Goal: Contribute content

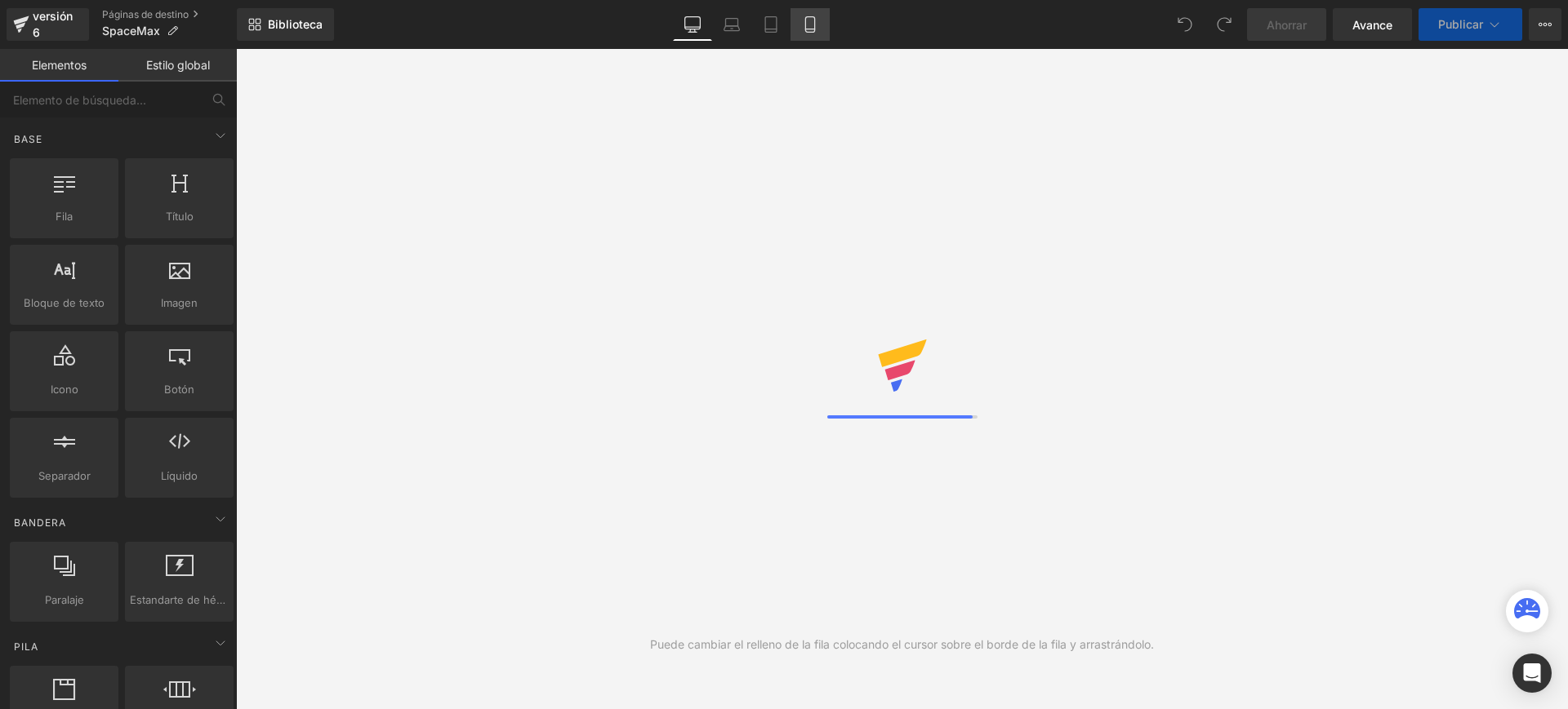
click at [811, 24] on icon at bounding box center [810, 24] width 17 height 17
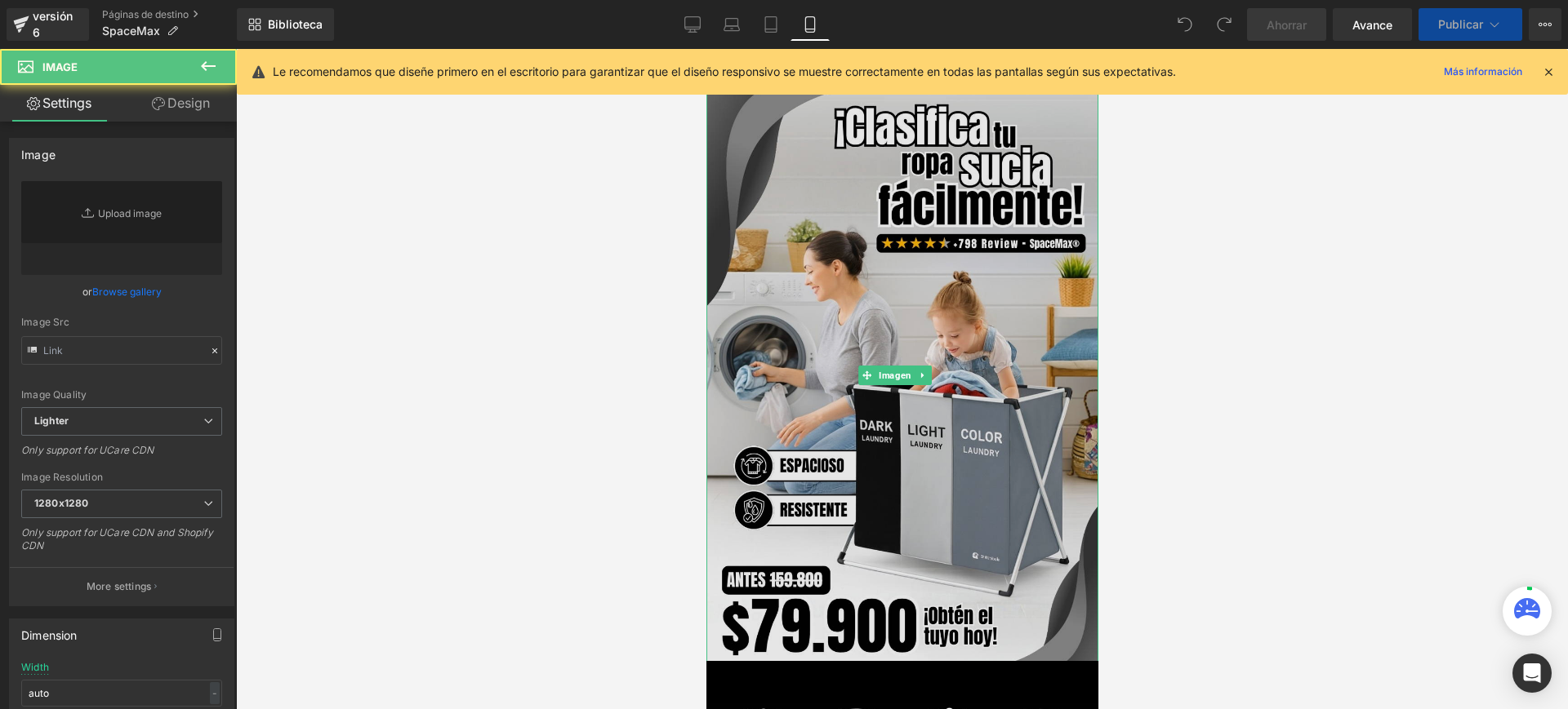
type input "[URL][DOMAIN_NAME]"
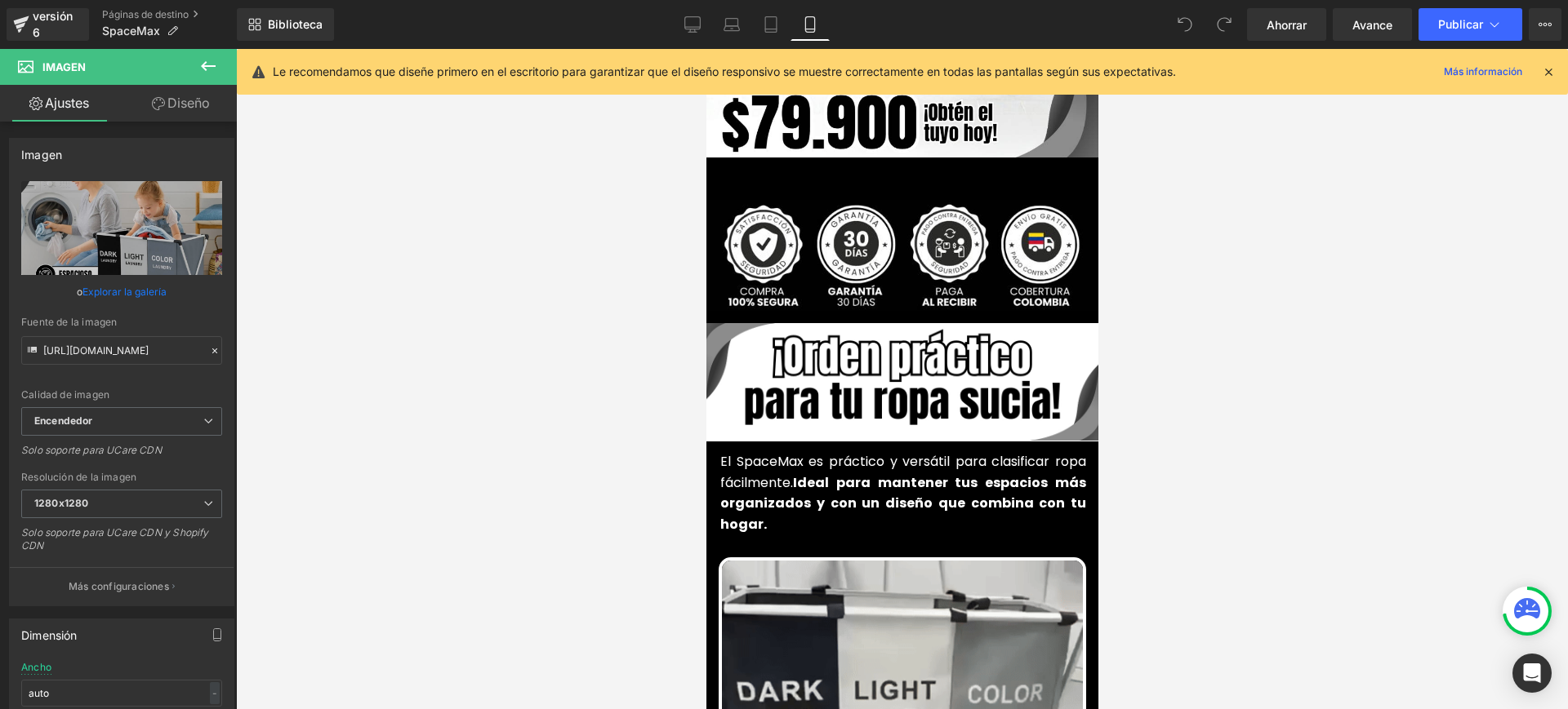
scroll to position [514, 0]
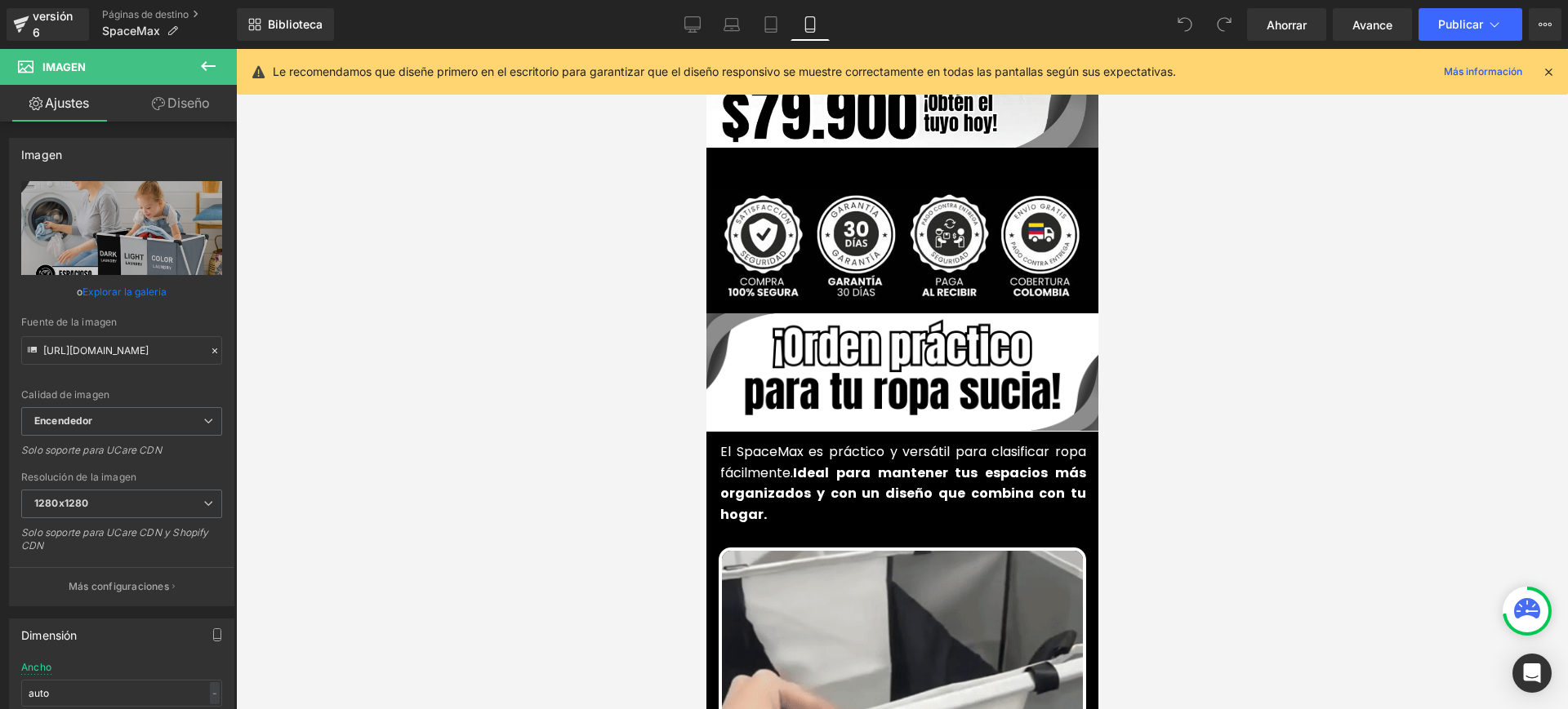
drag, startPoint x: 1087, startPoint y: 244, endPoint x: 1816, endPoint y: 197, distance: 730.5
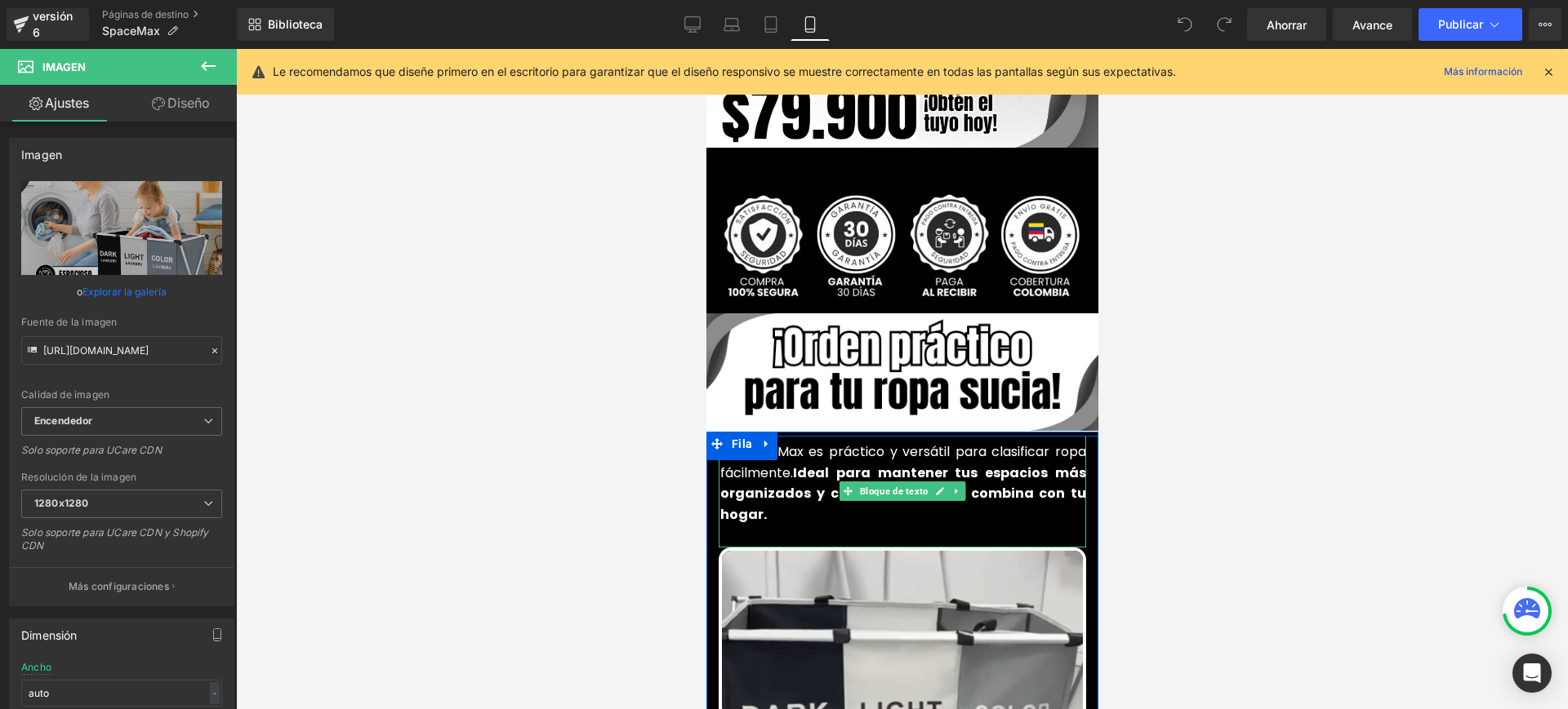
click at [770, 445] on font "El SpaceMax es práctico y versátil para clasificar ropa fácilmente." at bounding box center [902, 462] width 365 height 40
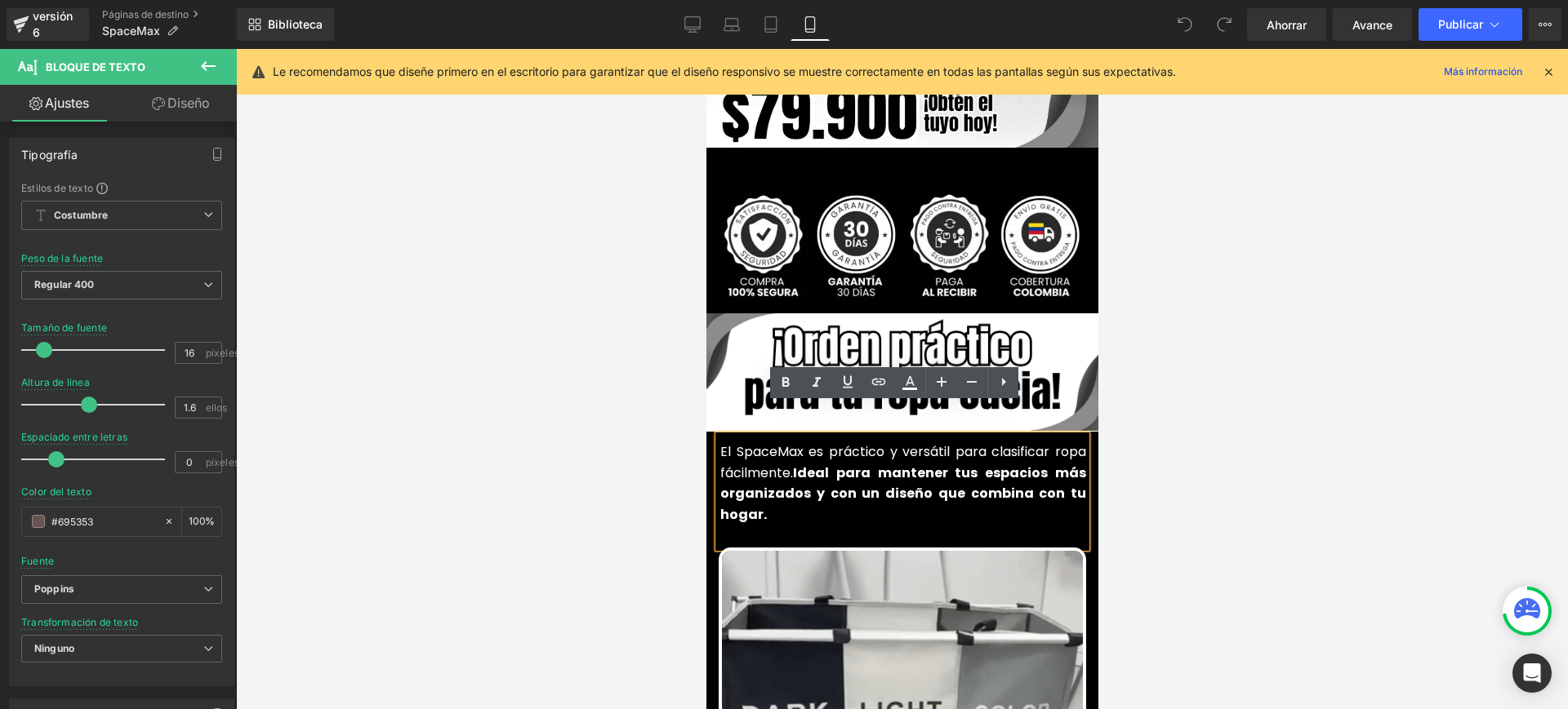
click at [730, 442] on font "El SpaceMax es práctico y versátil para clasificar ropa fácilmente." at bounding box center [902, 462] width 365 height 40
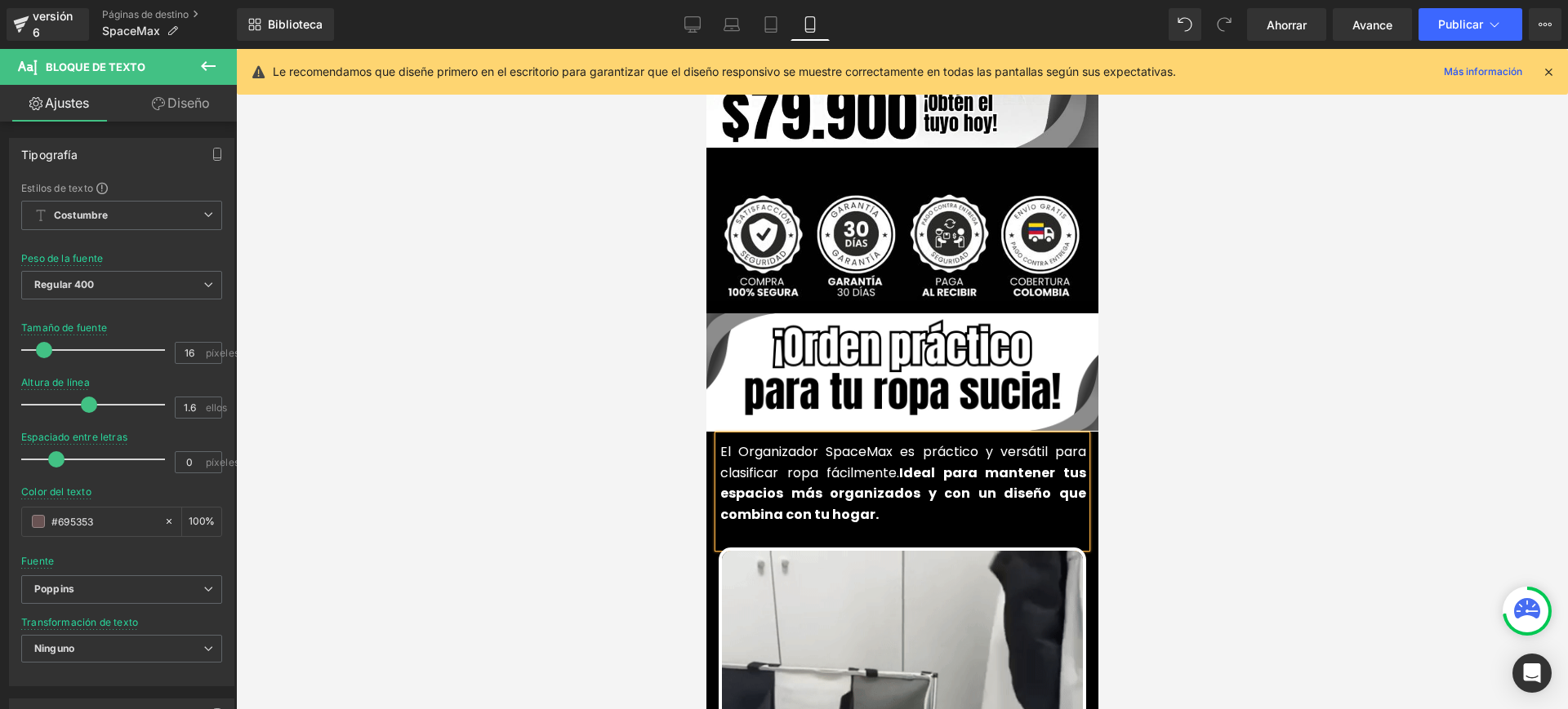
click at [886, 442] on font "El Organizador SpaceMax es práctico y versátil para clasificar ropa fácilmente." at bounding box center [902, 462] width 365 height 40
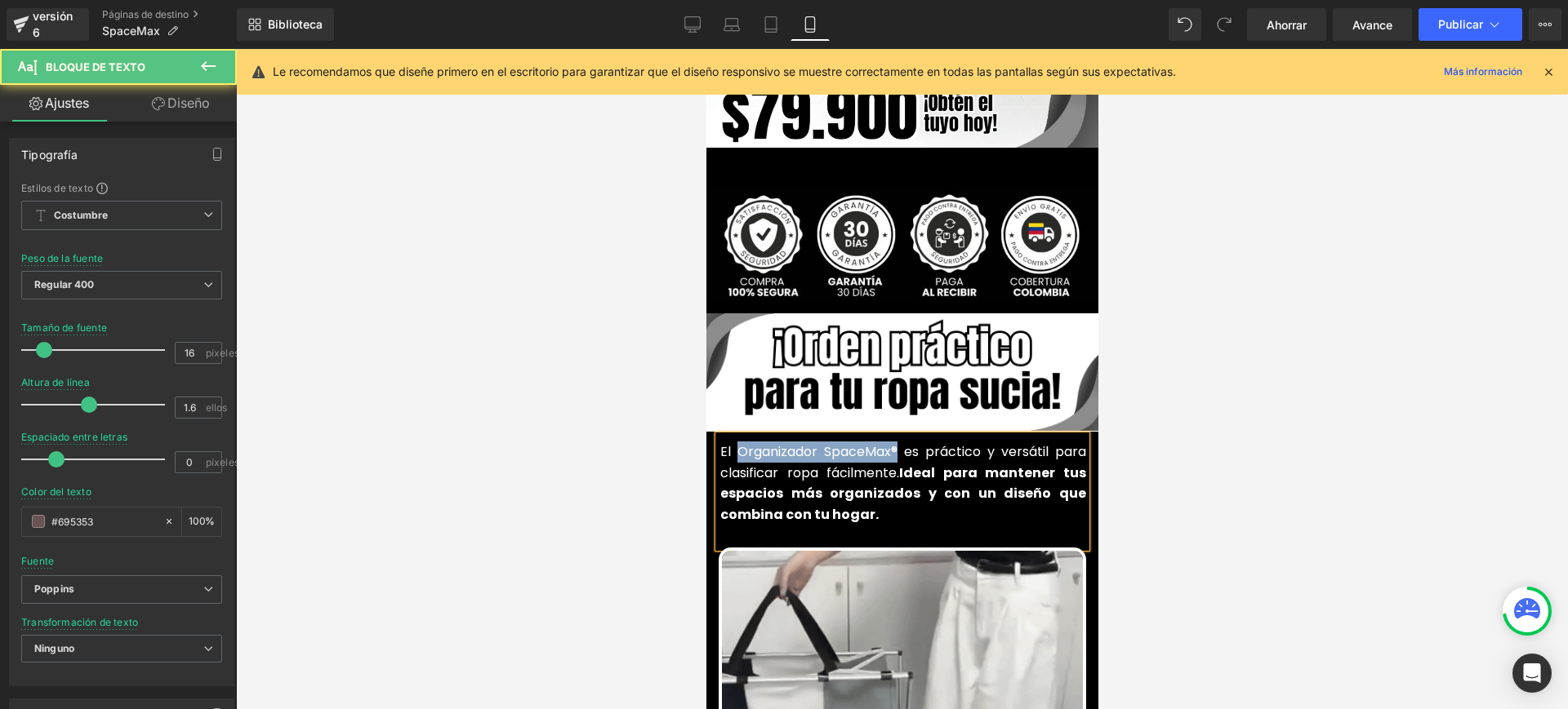
drag, startPoint x: 729, startPoint y: 420, endPoint x: 888, endPoint y: 425, distance: 159.1
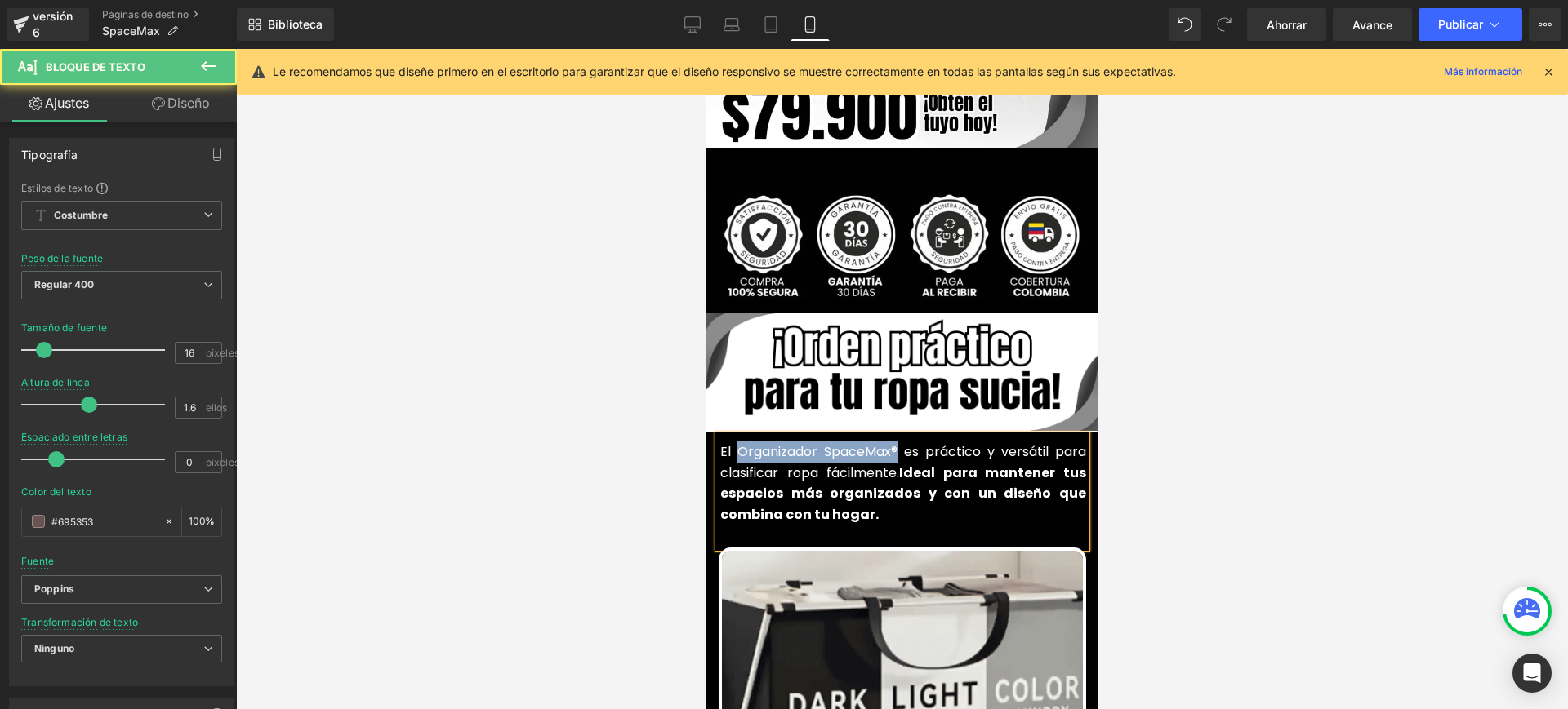
click at [888, 442] on font "El Organizador SpaceMax® es práctico y versátil para clasificar ropa fácilmente." at bounding box center [902, 462] width 365 height 40
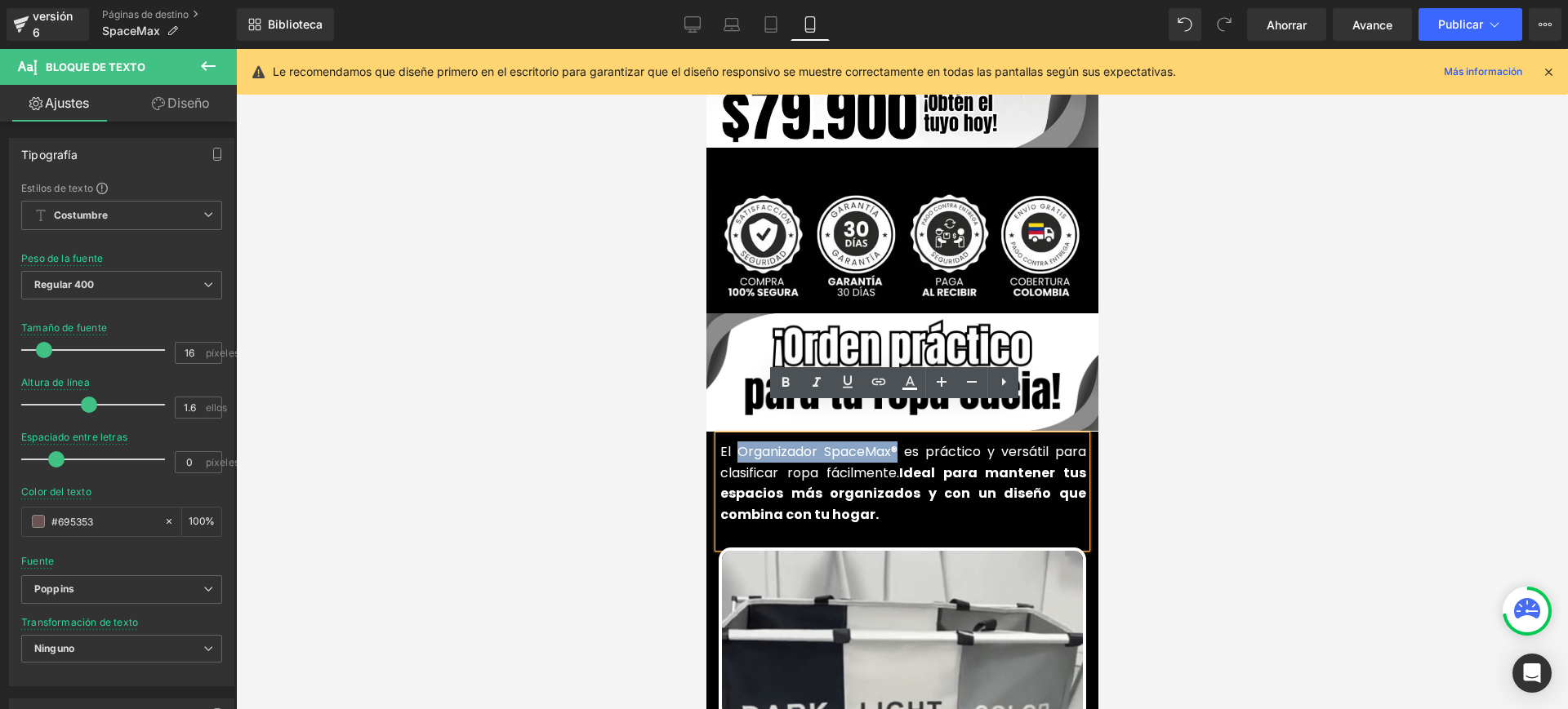
copy font "Organizador SpaceMax®"
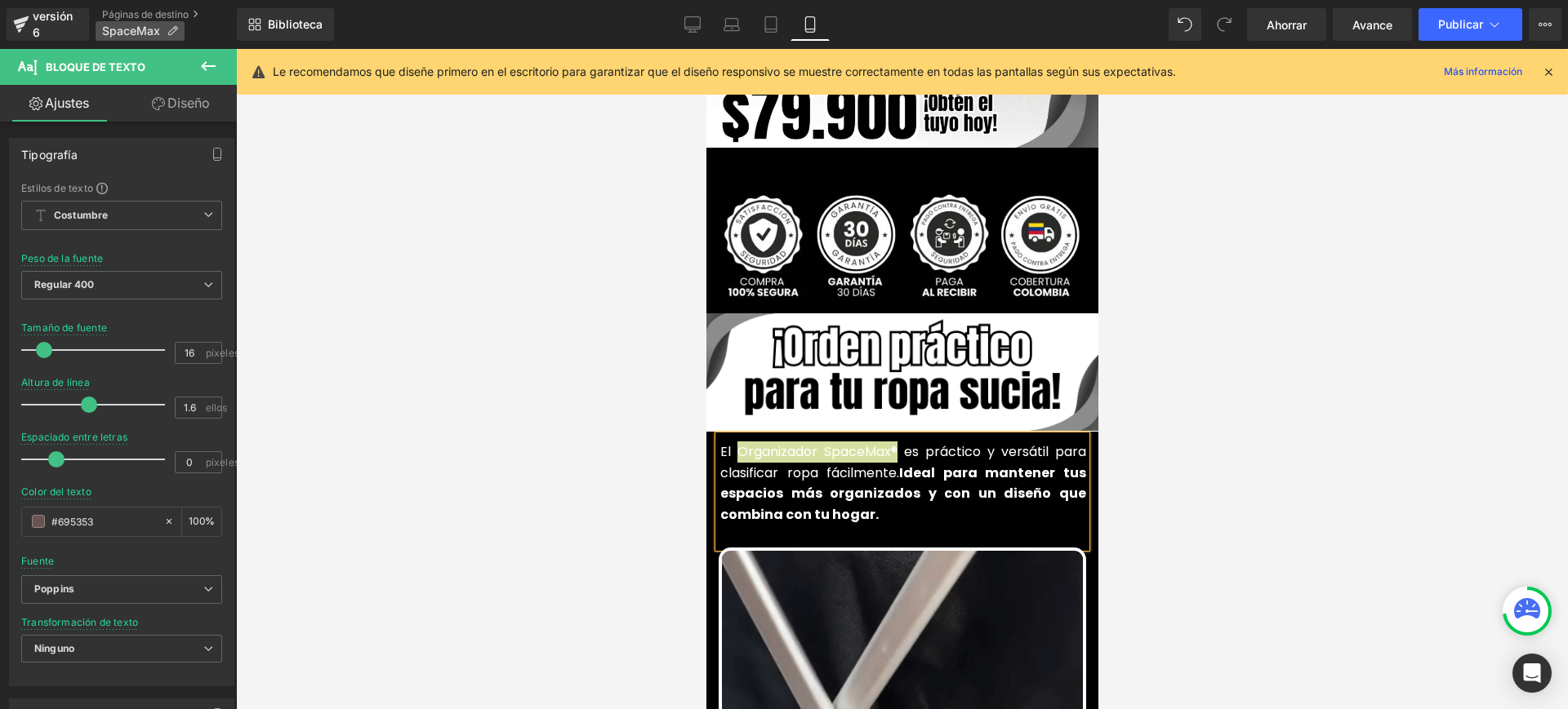
click at [176, 25] on icon at bounding box center [173, 31] width 12 height 12
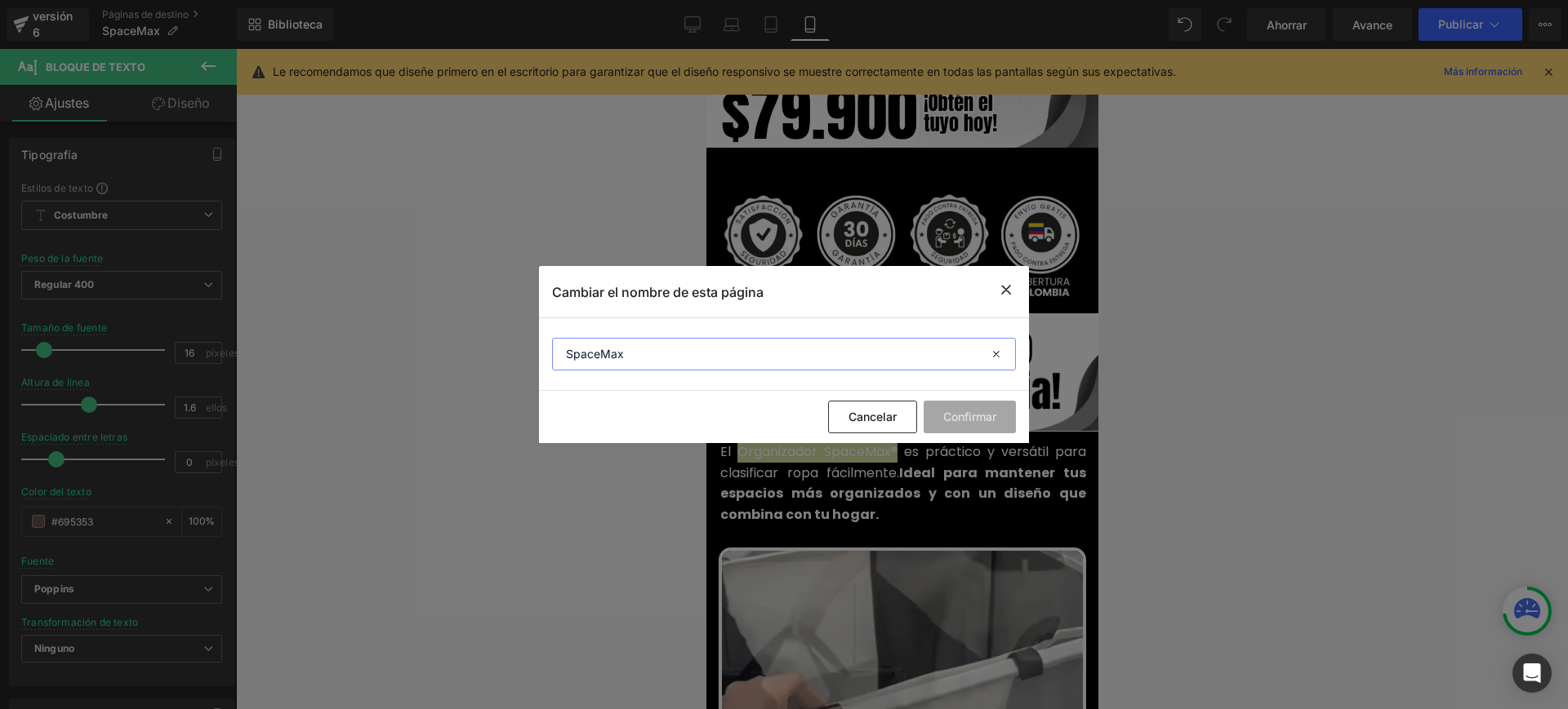
click at [656, 344] on input "SpaceMax" at bounding box center [784, 354] width 464 height 32
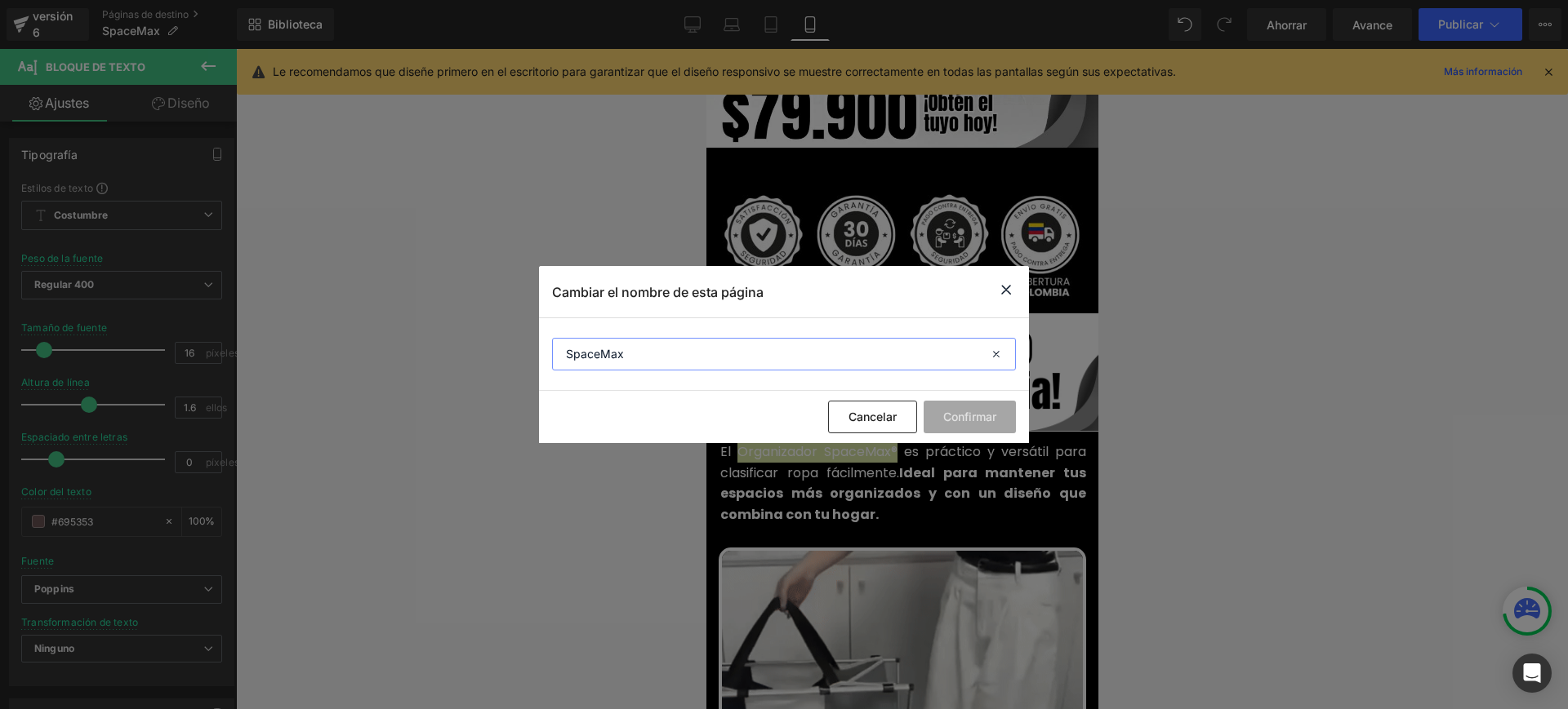
click at [656, 344] on input "SpaceMax" at bounding box center [784, 354] width 464 height 32
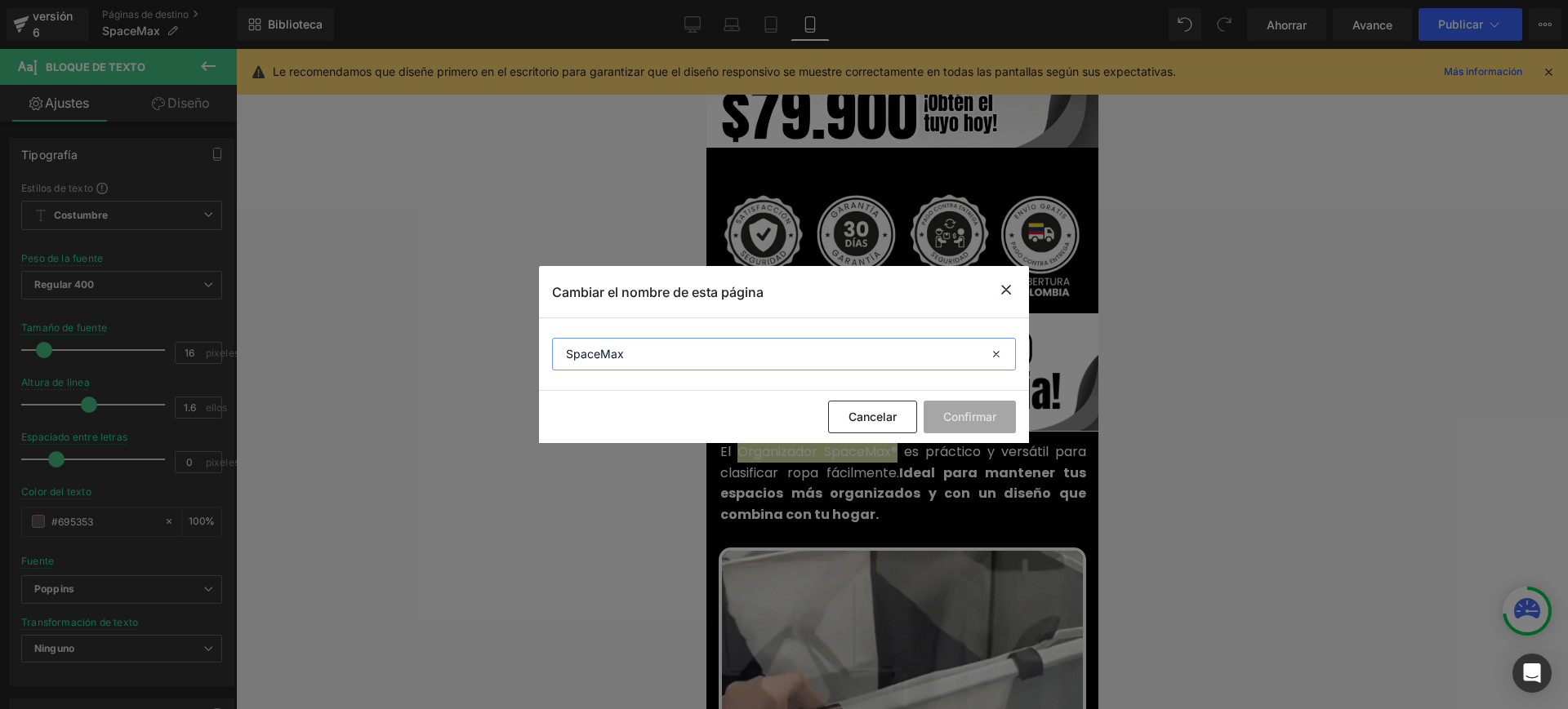
click at [656, 344] on input "SpaceMax" at bounding box center [784, 354] width 464 height 32
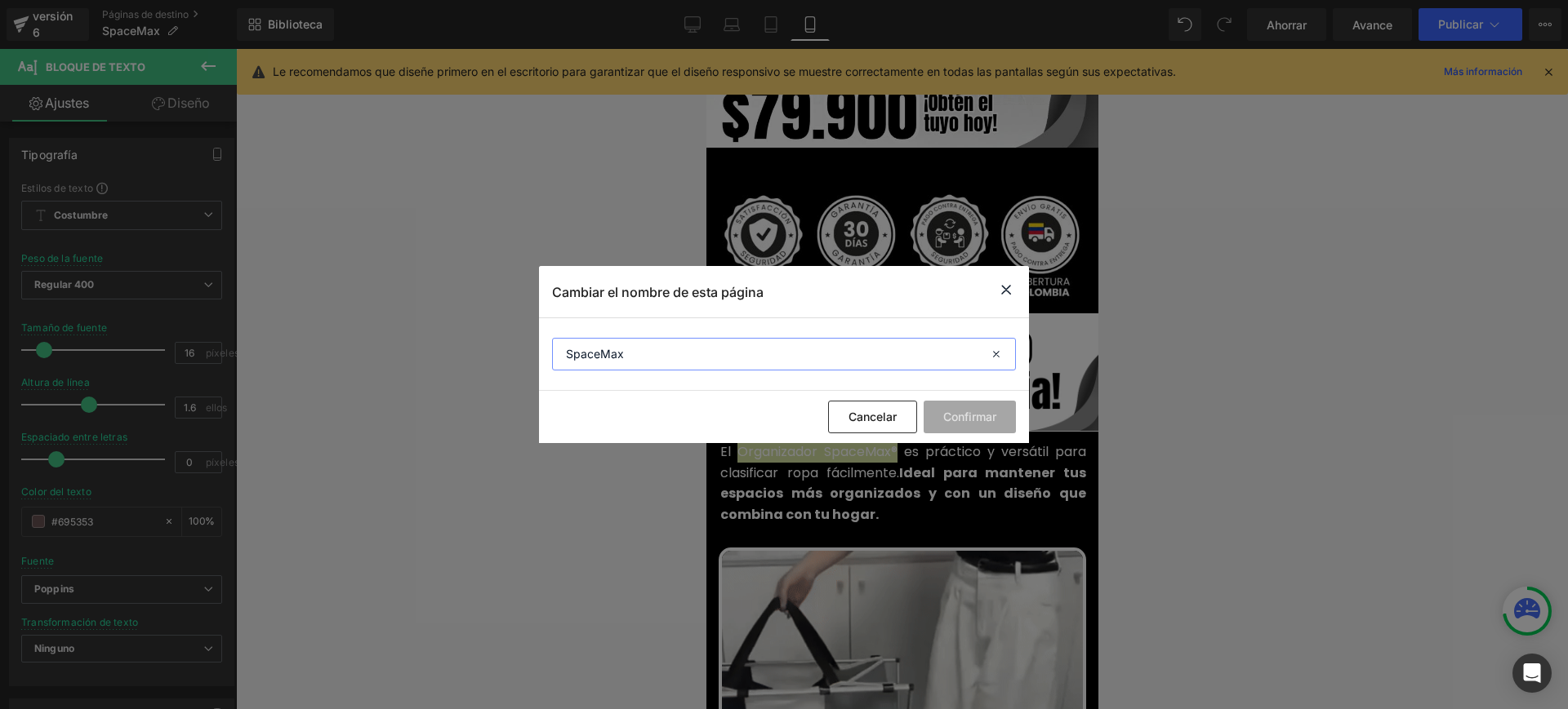
paste input "Organizador SpaceMax®"
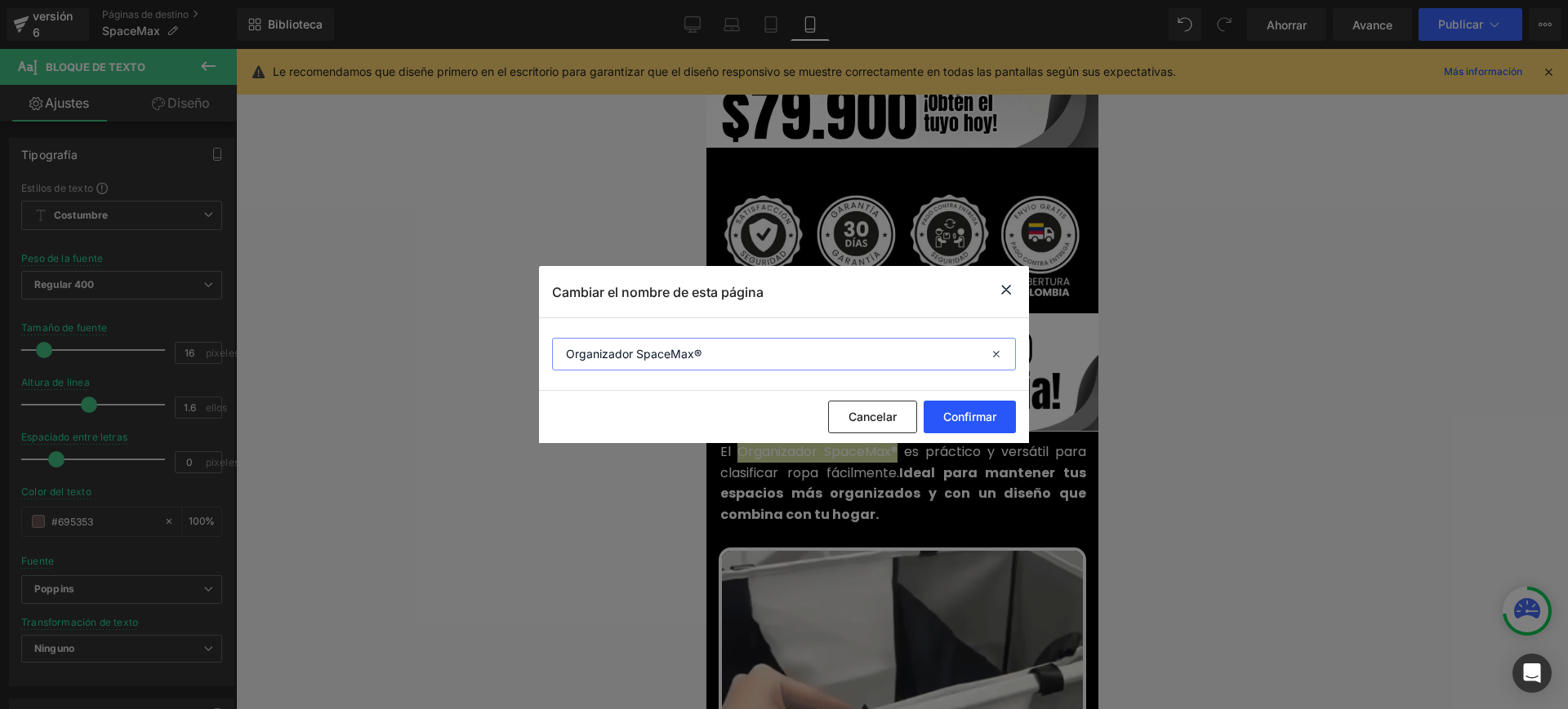
type input "Organizador SpaceMax®"
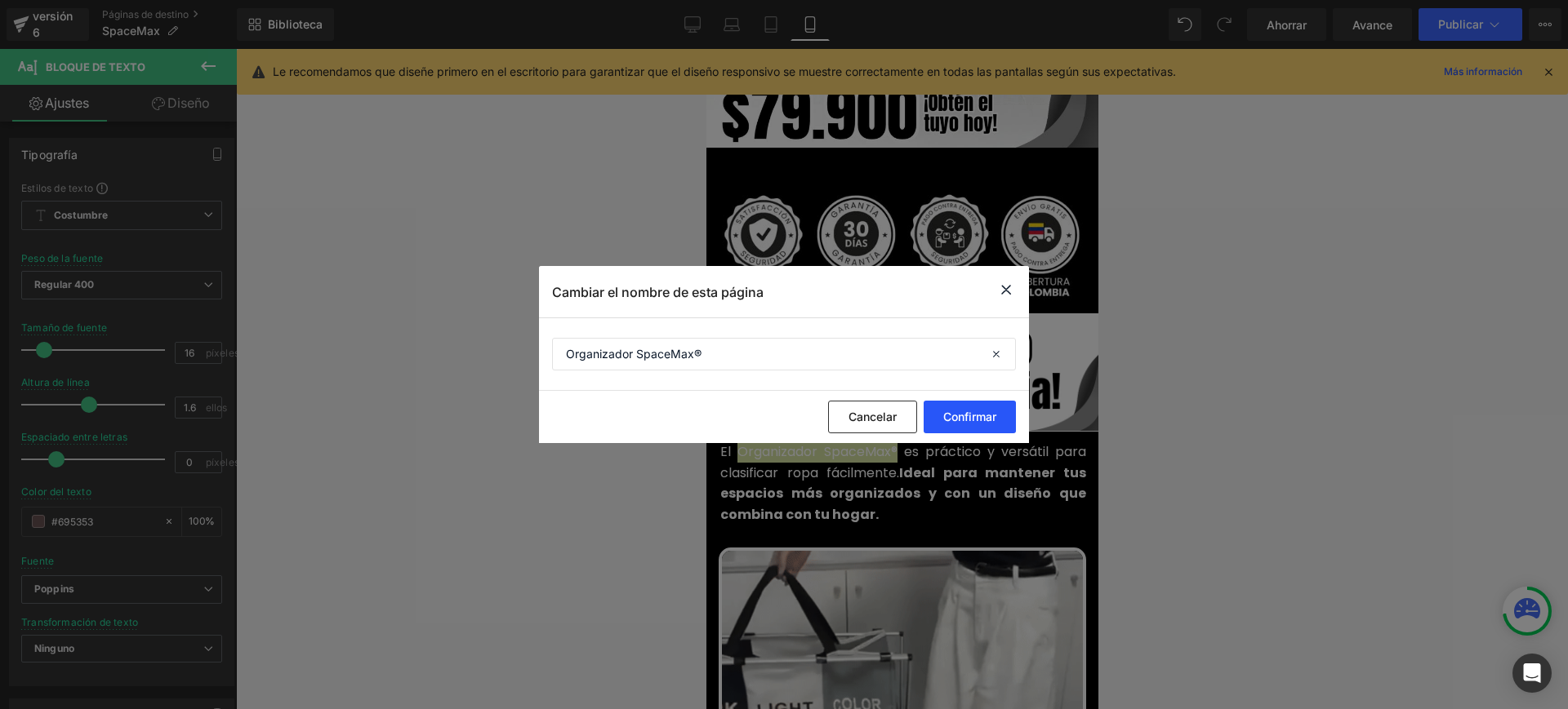
click at [959, 417] on font "Confirmar" at bounding box center [969, 417] width 53 height 14
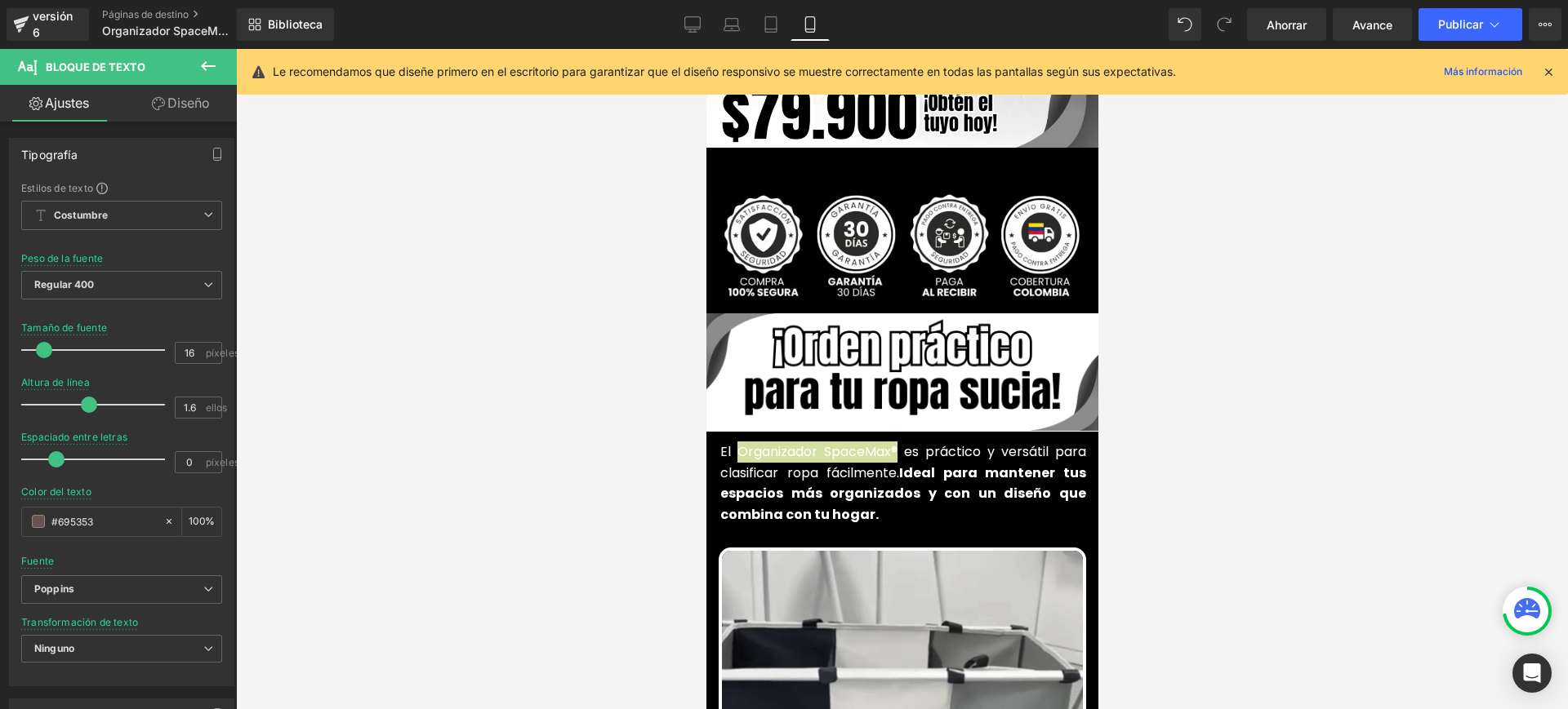
click at [1180, 455] on div at bounding box center [902, 379] width 1332 height 660
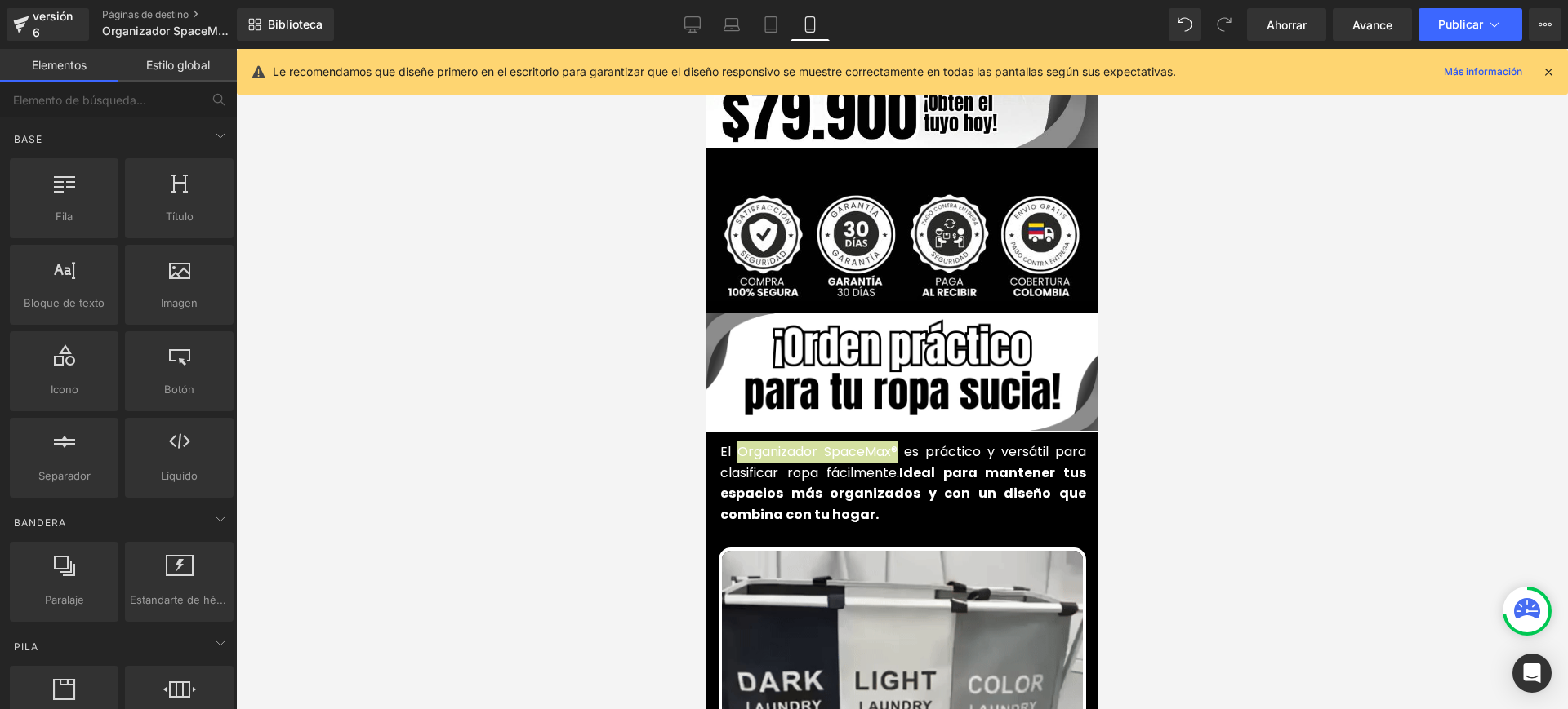
click at [1251, 373] on div at bounding box center [902, 379] width 1332 height 660
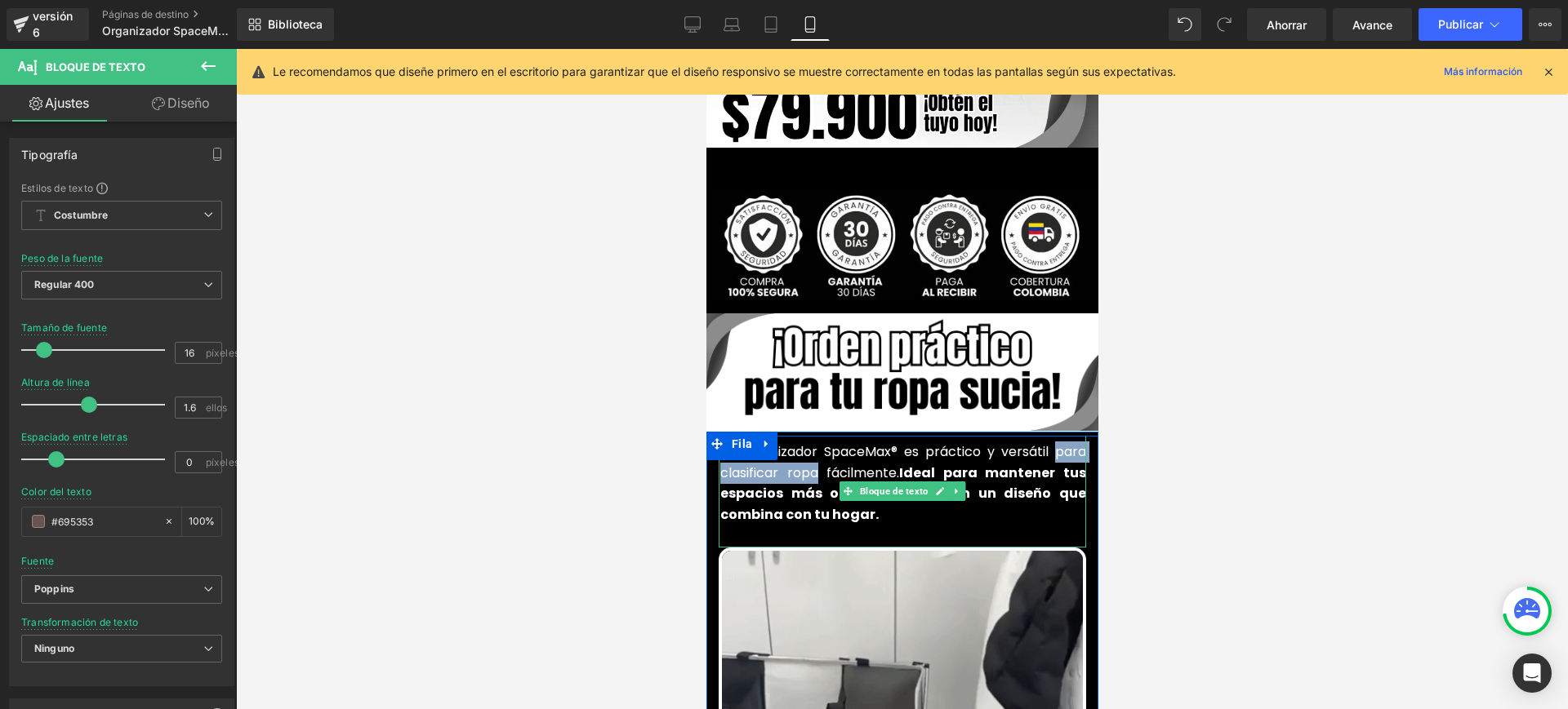
drag, startPoint x: 1045, startPoint y: 421, endPoint x: 813, endPoint y: 438, distance: 232.6
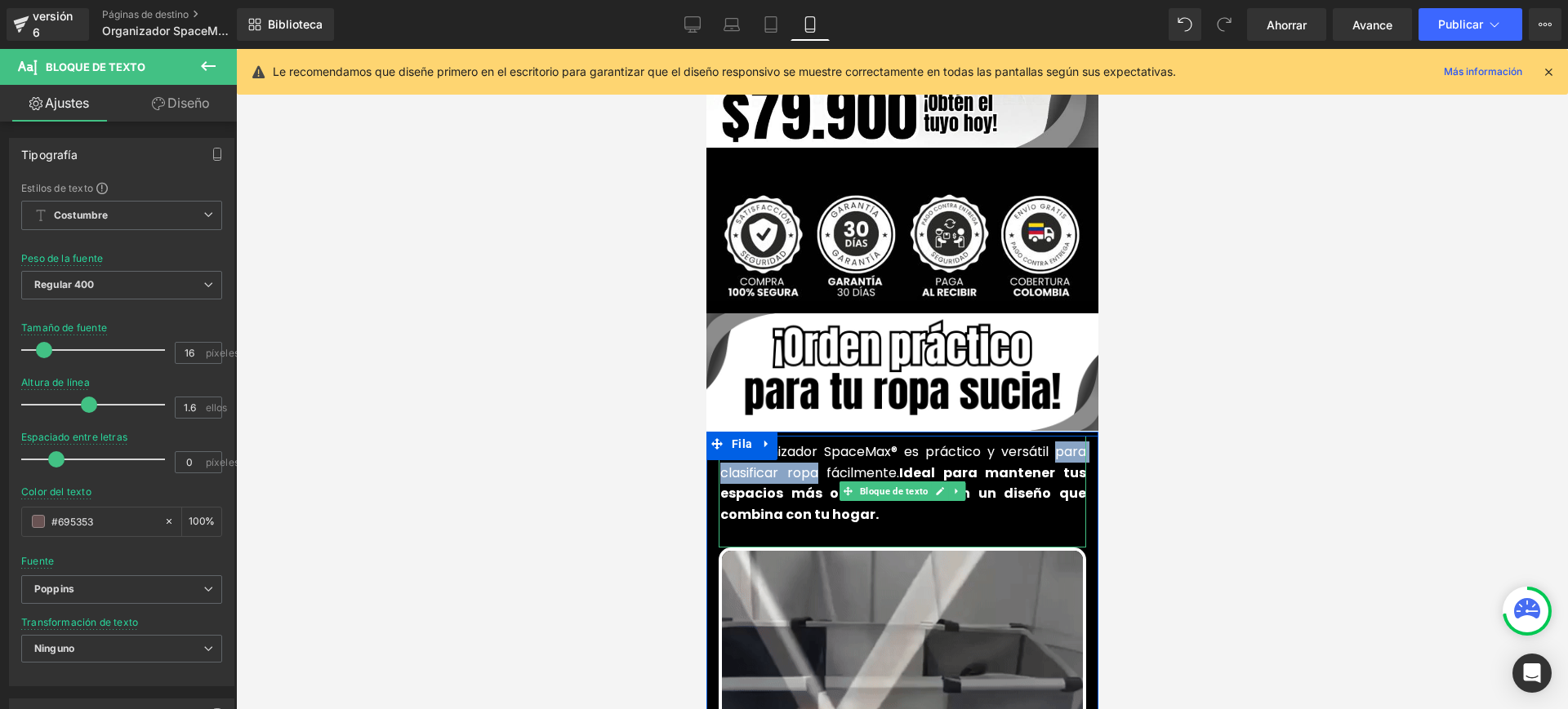
click at [813, 442] on font "El Organizador SpaceMax® es práctico y versátil para clasificar ropa fácilmente." at bounding box center [902, 462] width 365 height 40
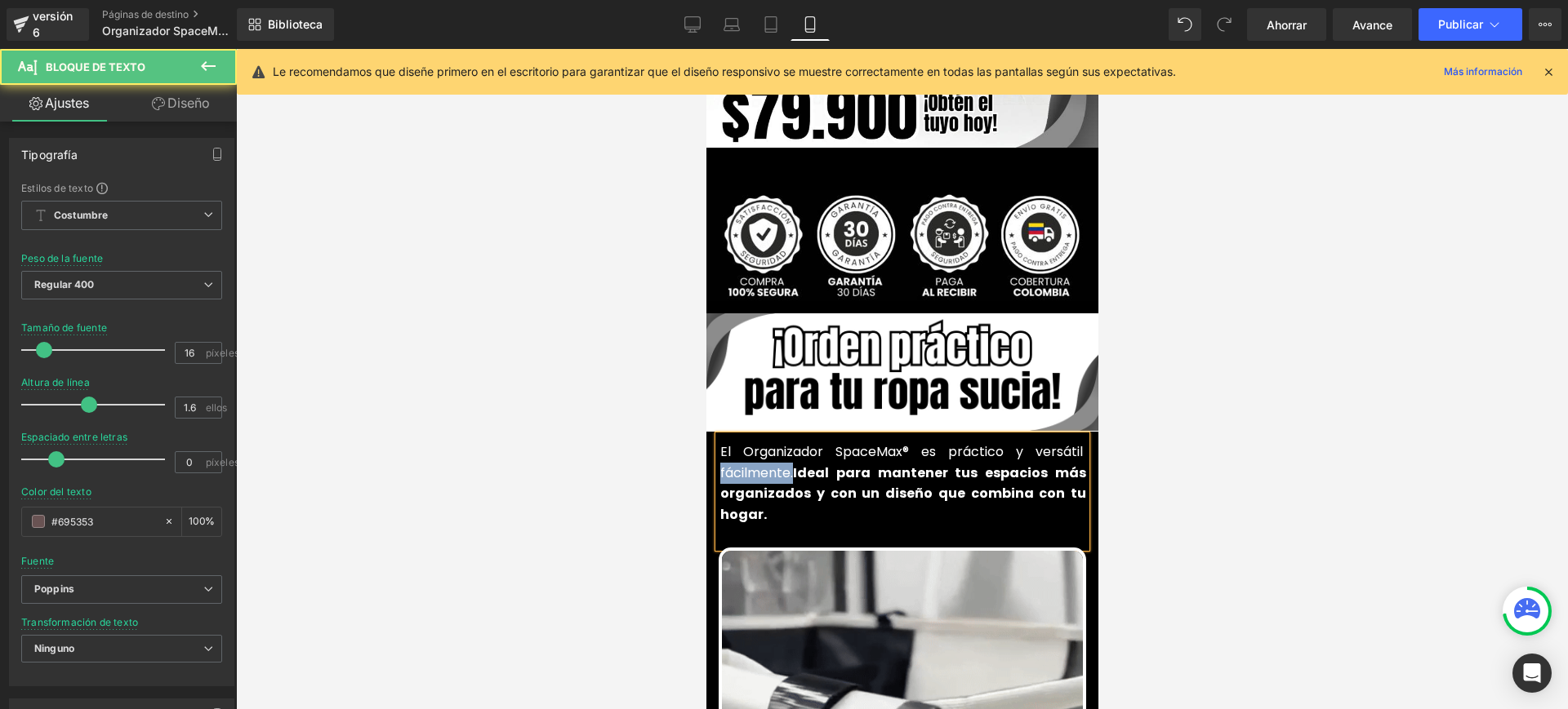
drag, startPoint x: 784, startPoint y: 439, endPoint x: 710, endPoint y: 441, distance: 74.0
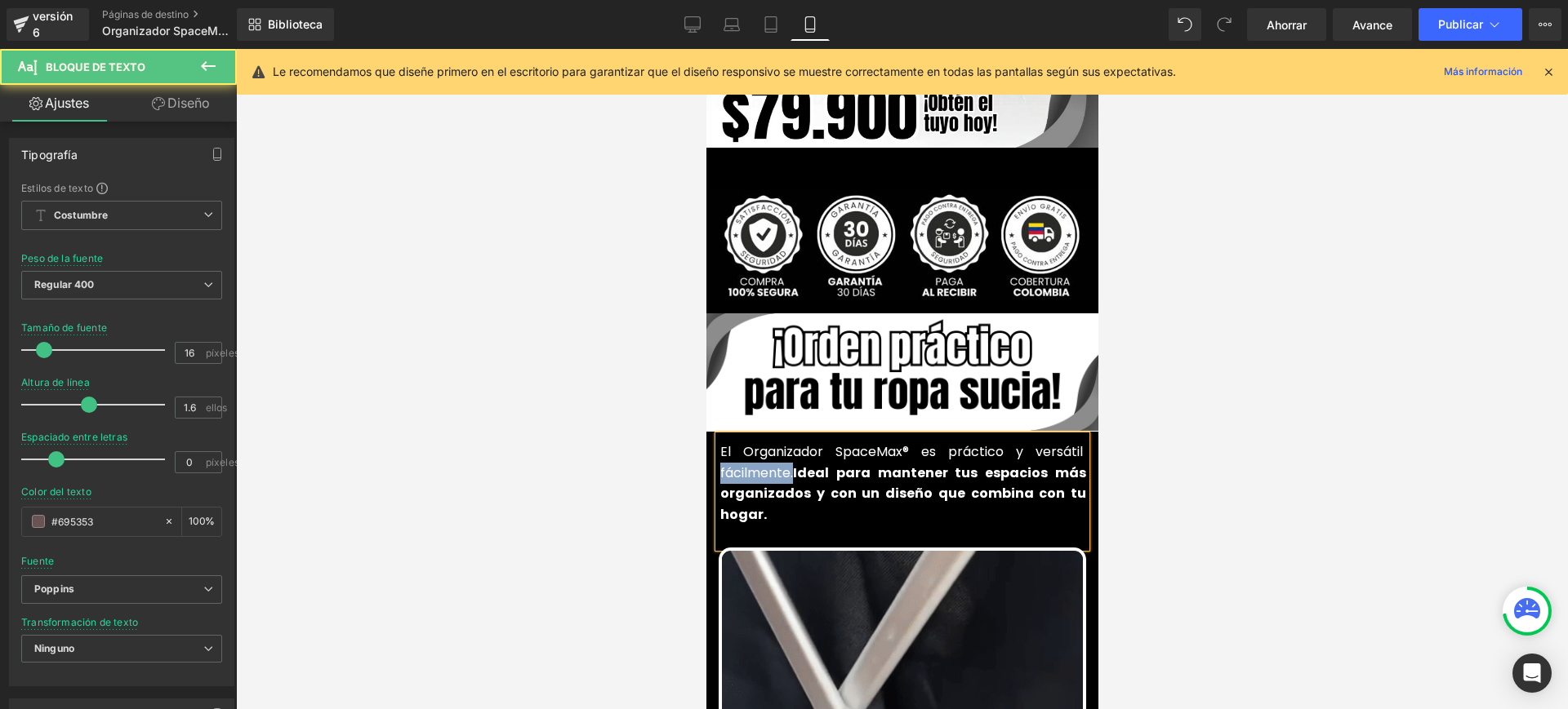
click at [718, 441] on div "El Organizador SpaceMax® es práctico y versátil fácilmente. Ideal para mantener…" at bounding box center [902, 491] width 367 height 111
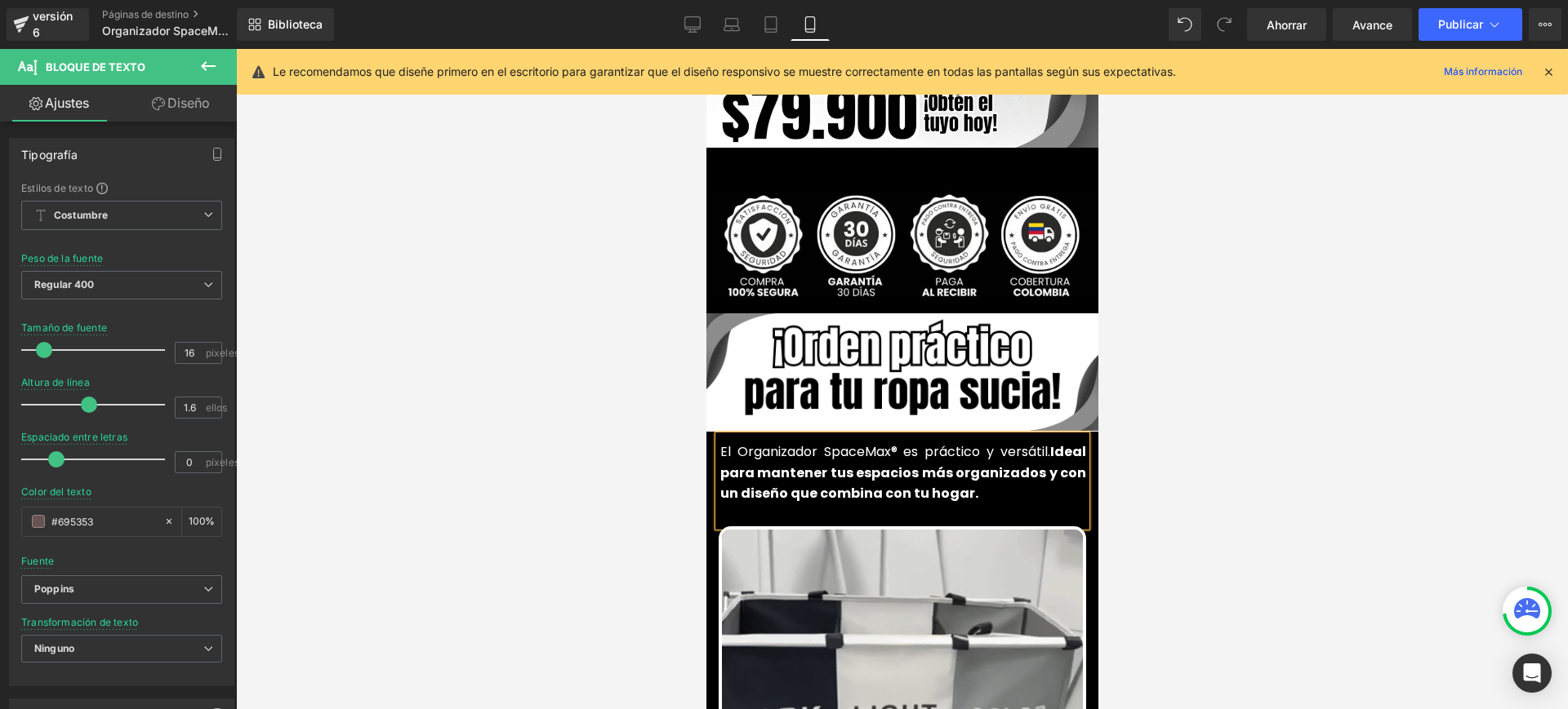
click at [1041, 442] on font "El Organizador SpaceMax® es práctico y versátil." at bounding box center [884, 451] width 330 height 19
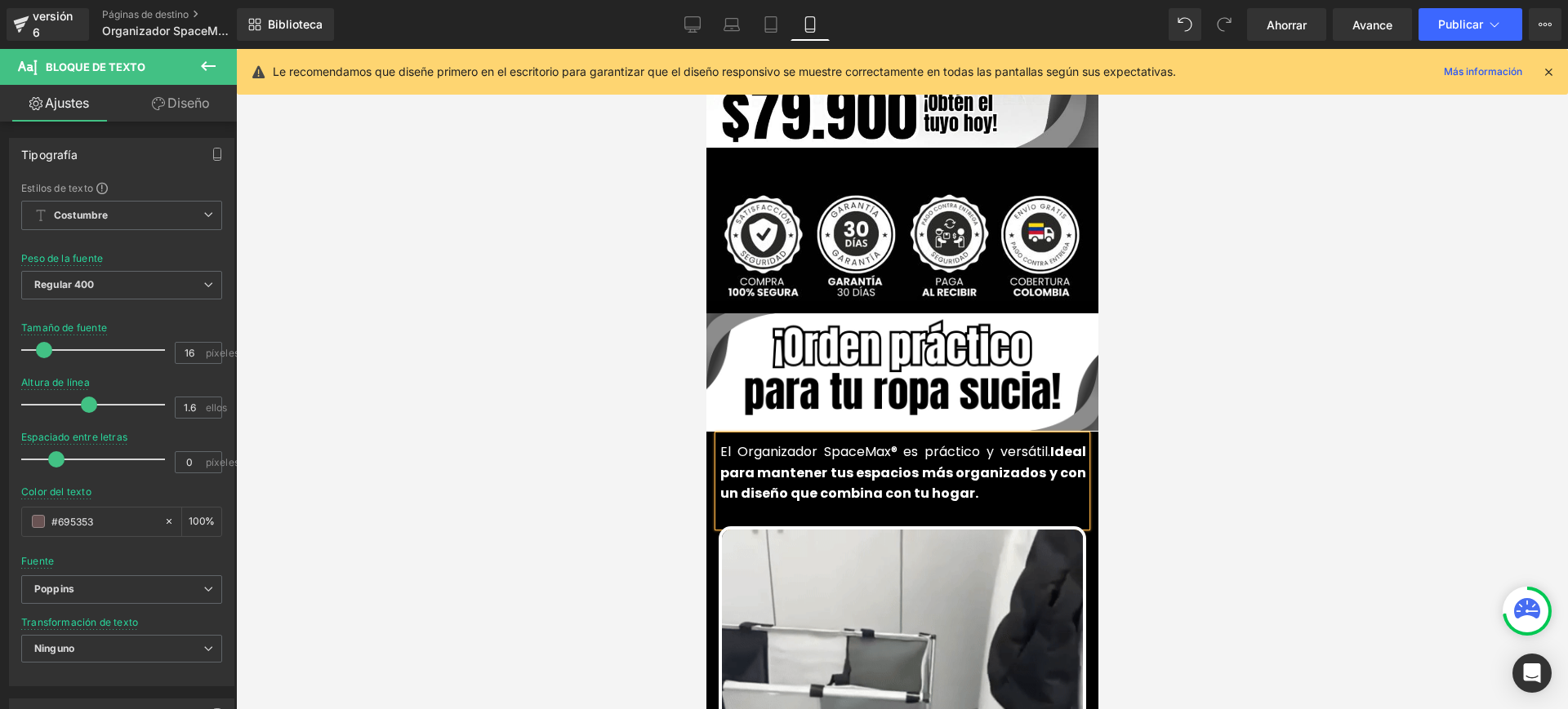
click at [997, 479] on div "El Organizador SpaceMax® es práctico y versátil. Ideal para mantener tus espaci…" at bounding box center [902, 480] width 367 height 91
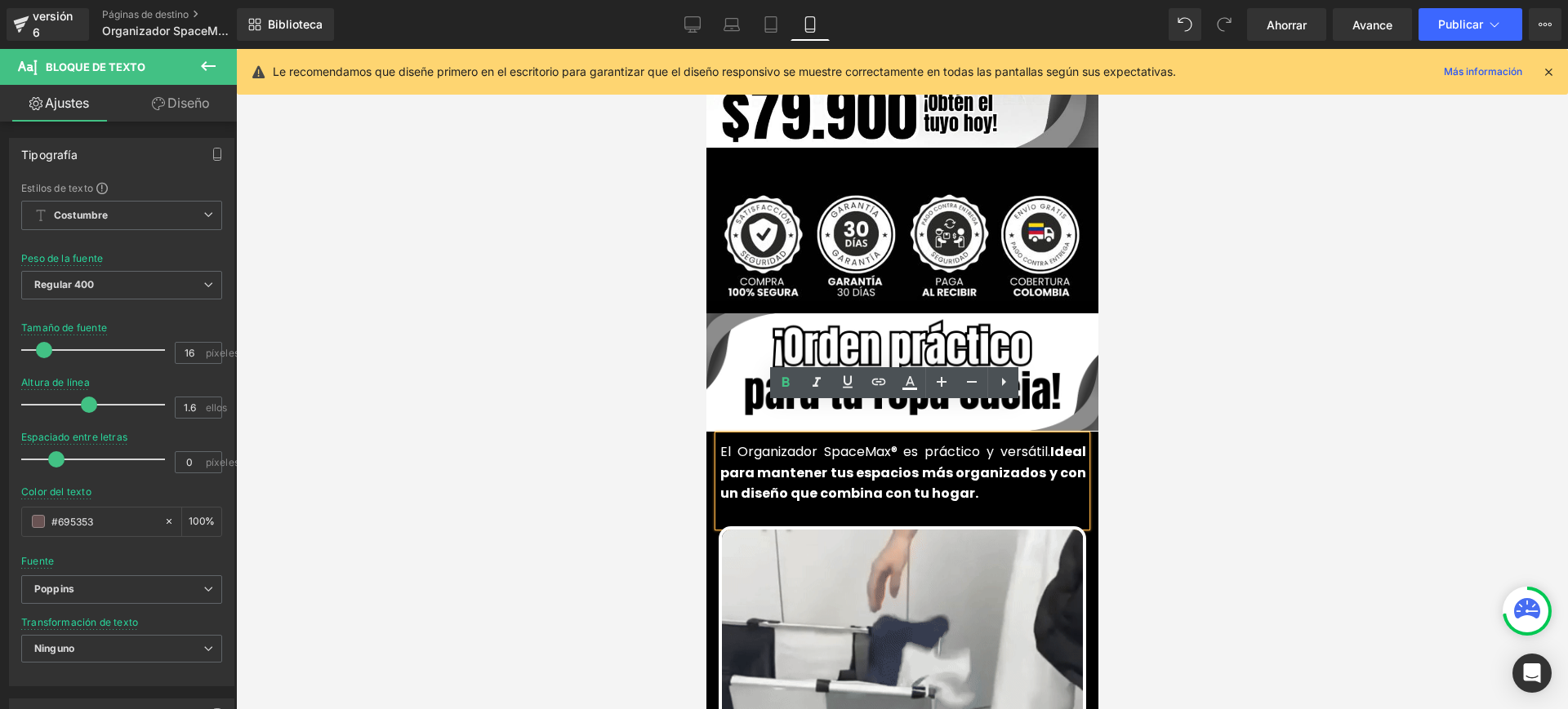
click at [1195, 529] on div at bounding box center [902, 379] width 1332 height 660
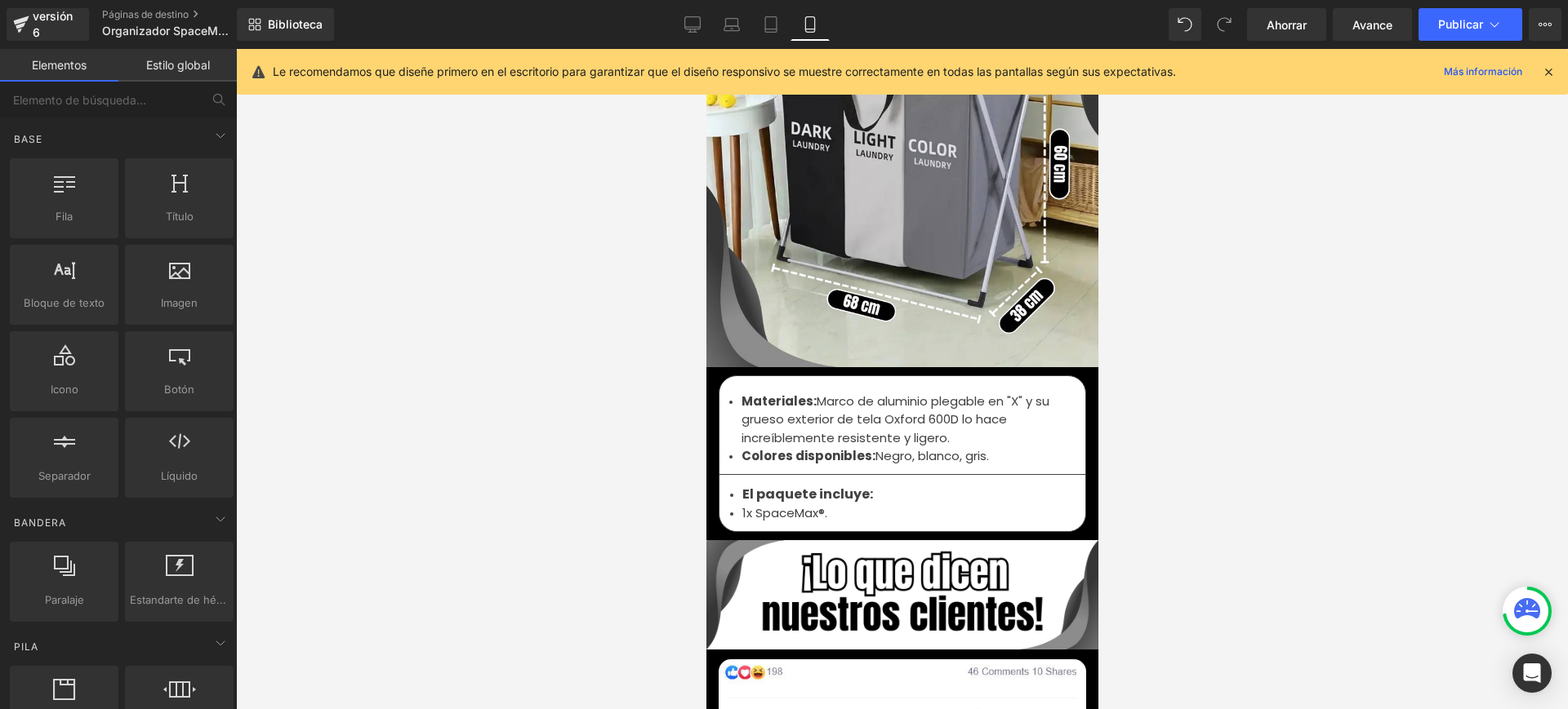
scroll to position [5380, 0]
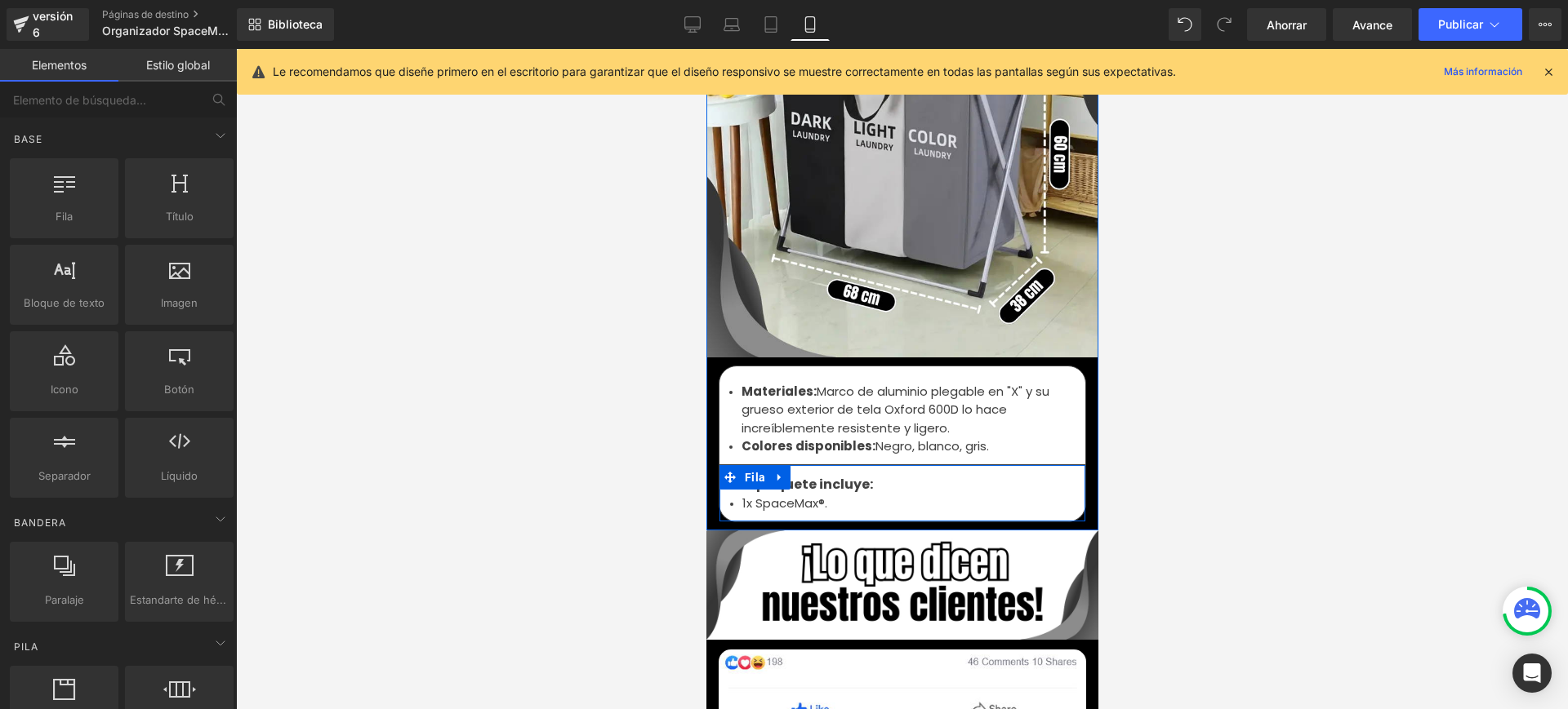
click at [746, 494] on font "1x SpaceMax®." at bounding box center [784, 503] width 85 height 18
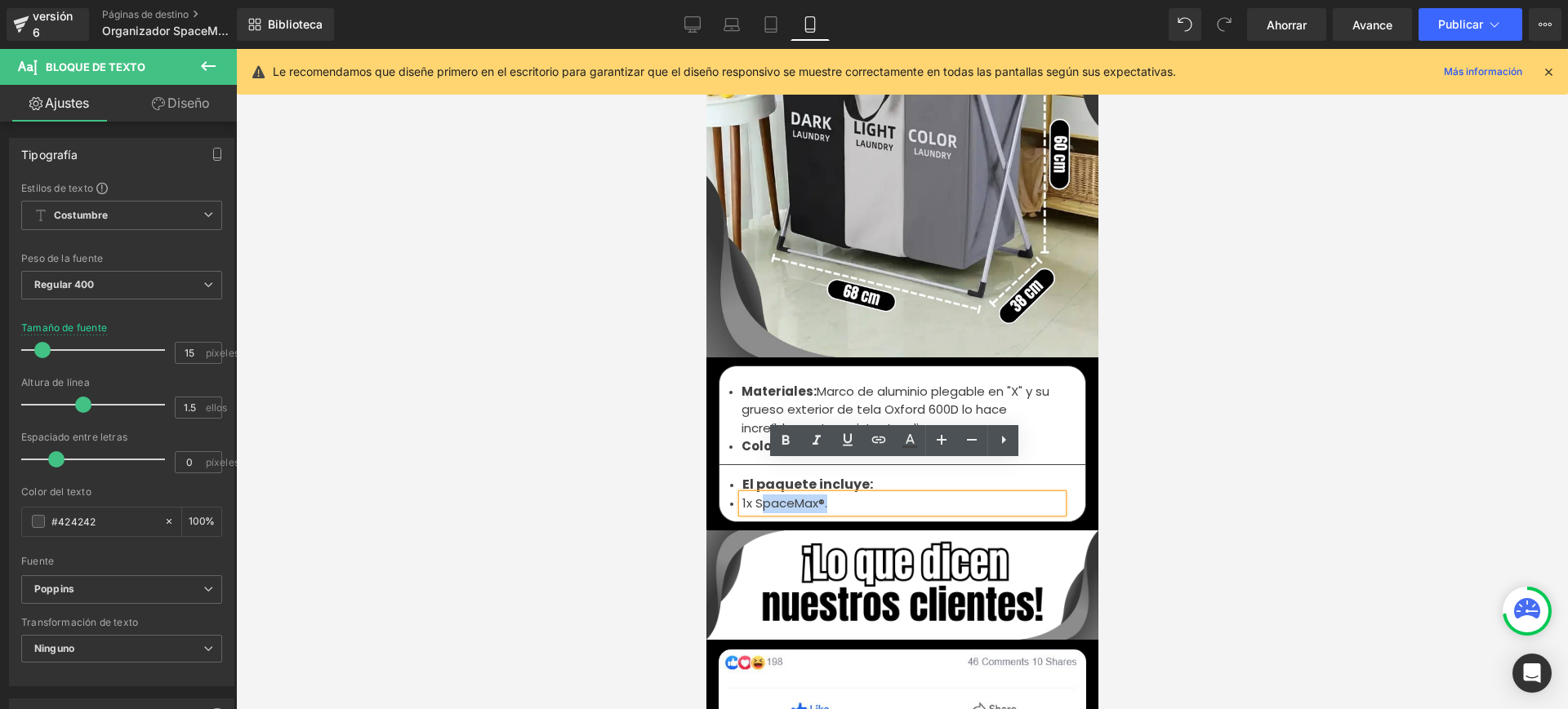
drag, startPoint x: 788, startPoint y: 466, endPoint x: 753, endPoint y: 466, distance: 35.0
click at [753, 494] on li "1x SpaceMax®." at bounding box center [902, 503] width 320 height 19
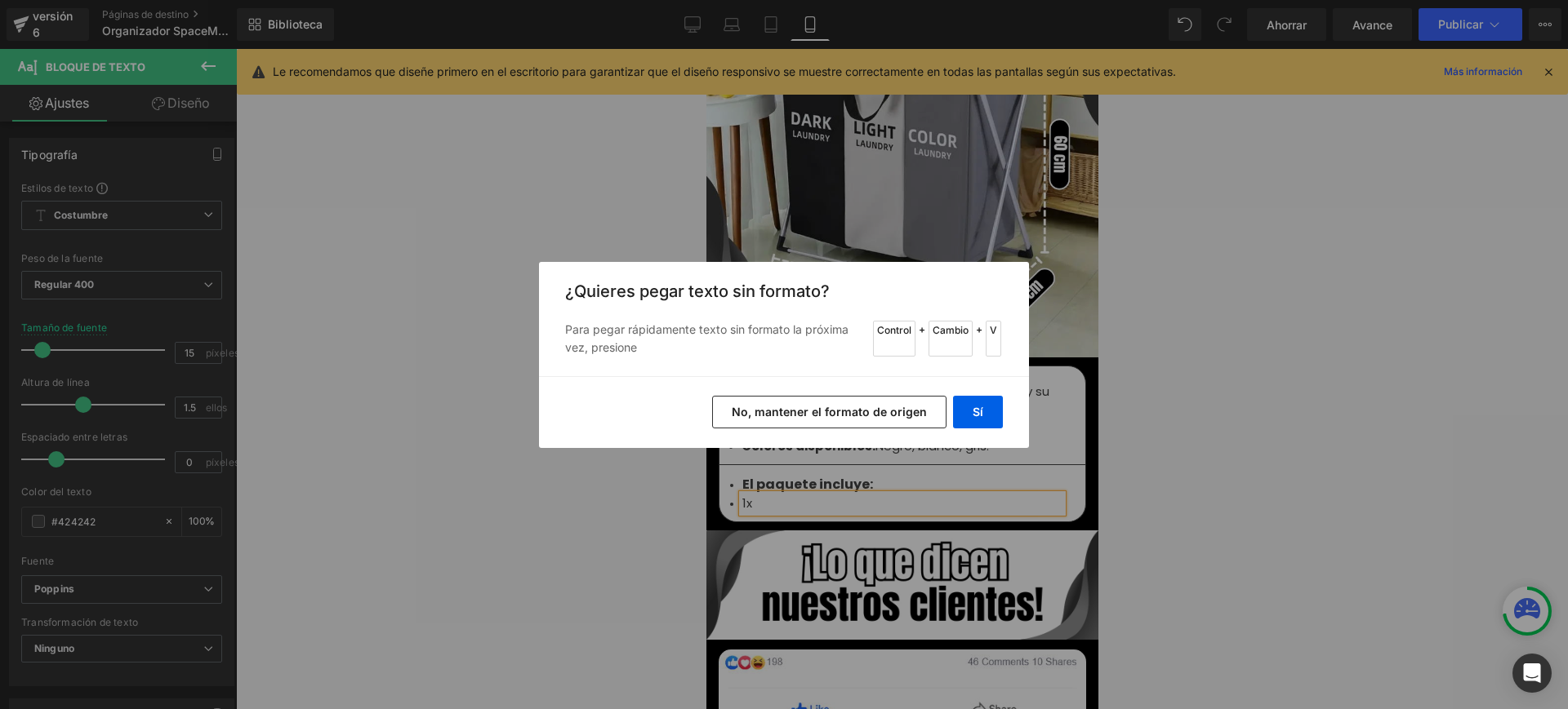
click at [898, 401] on button "No, mantener el formato de origen" at bounding box center [829, 411] width 234 height 32
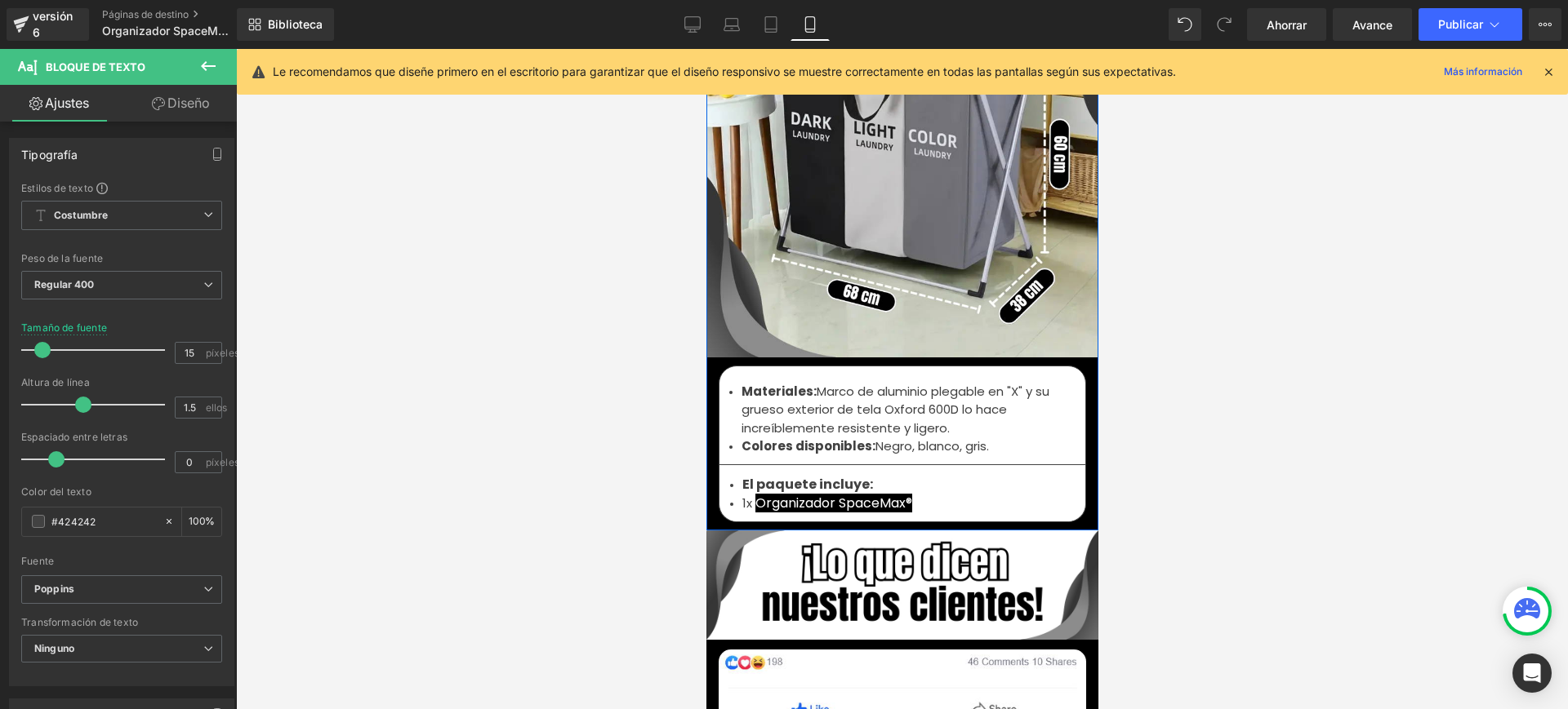
click at [954, 494] on div "1x Organizador SpaceMax® Bloque de texto" at bounding box center [902, 503] width 320 height 19
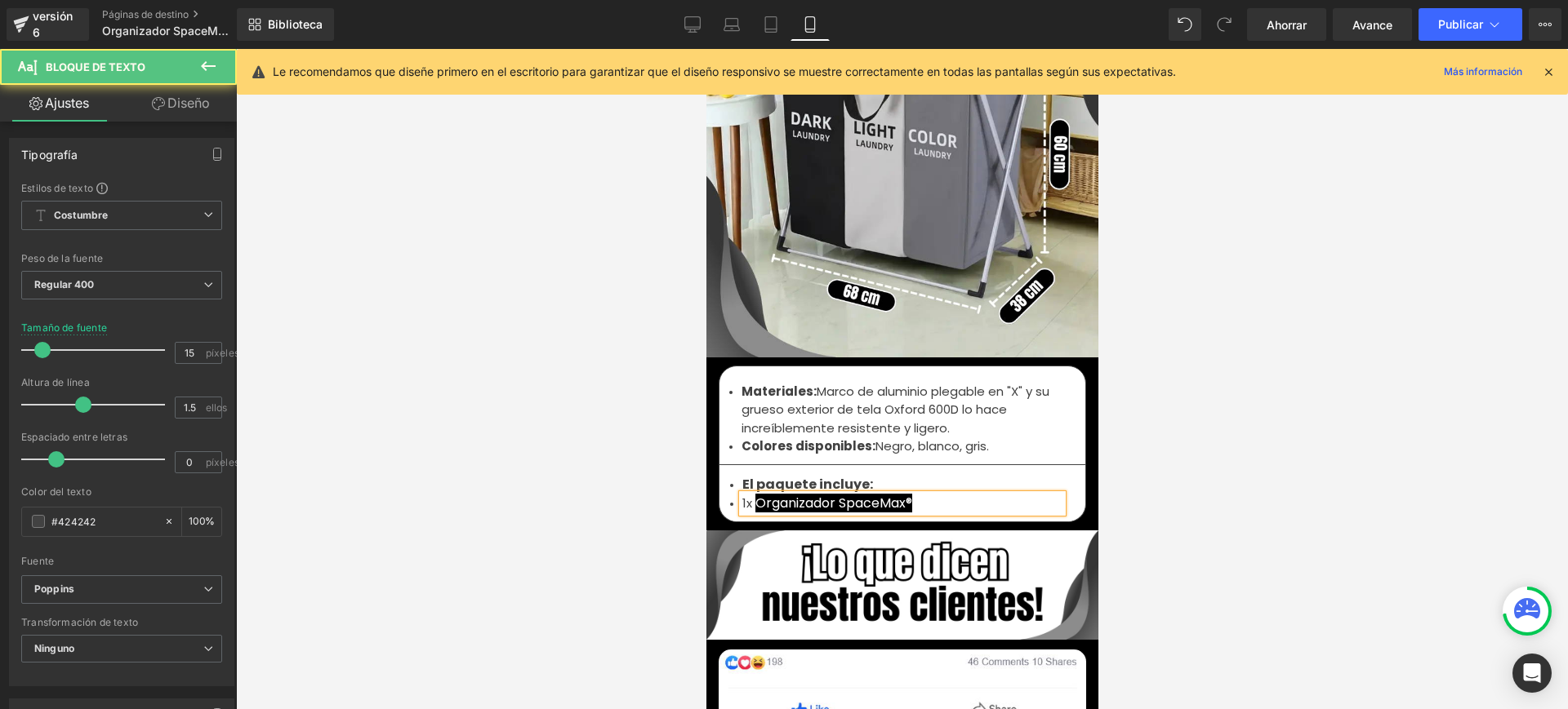
click at [1286, 438] on div at bounding box center [902, 379] width 1332 height 660
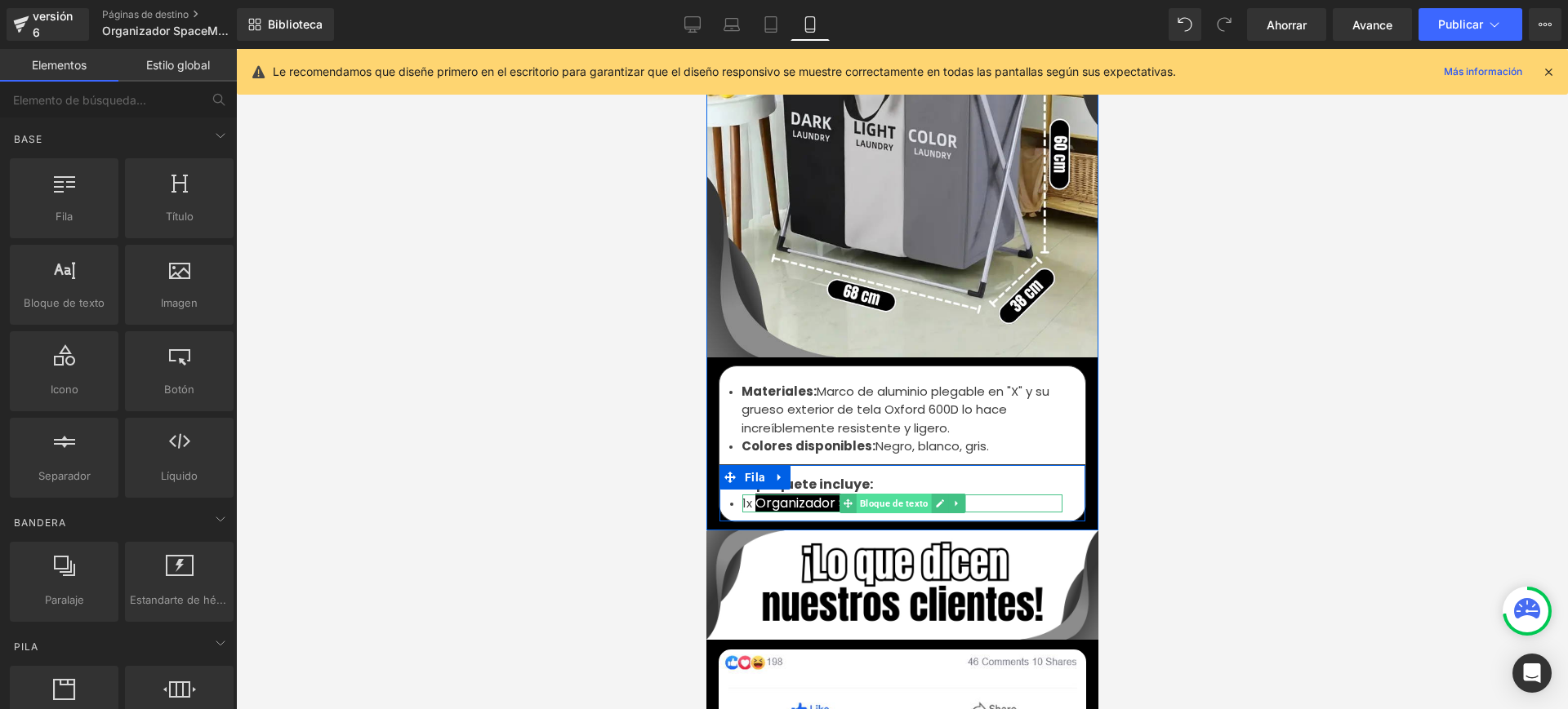
click at [910, 499] on font "Bloque de texto" at bounding box center [893, 504] width 68 height 11
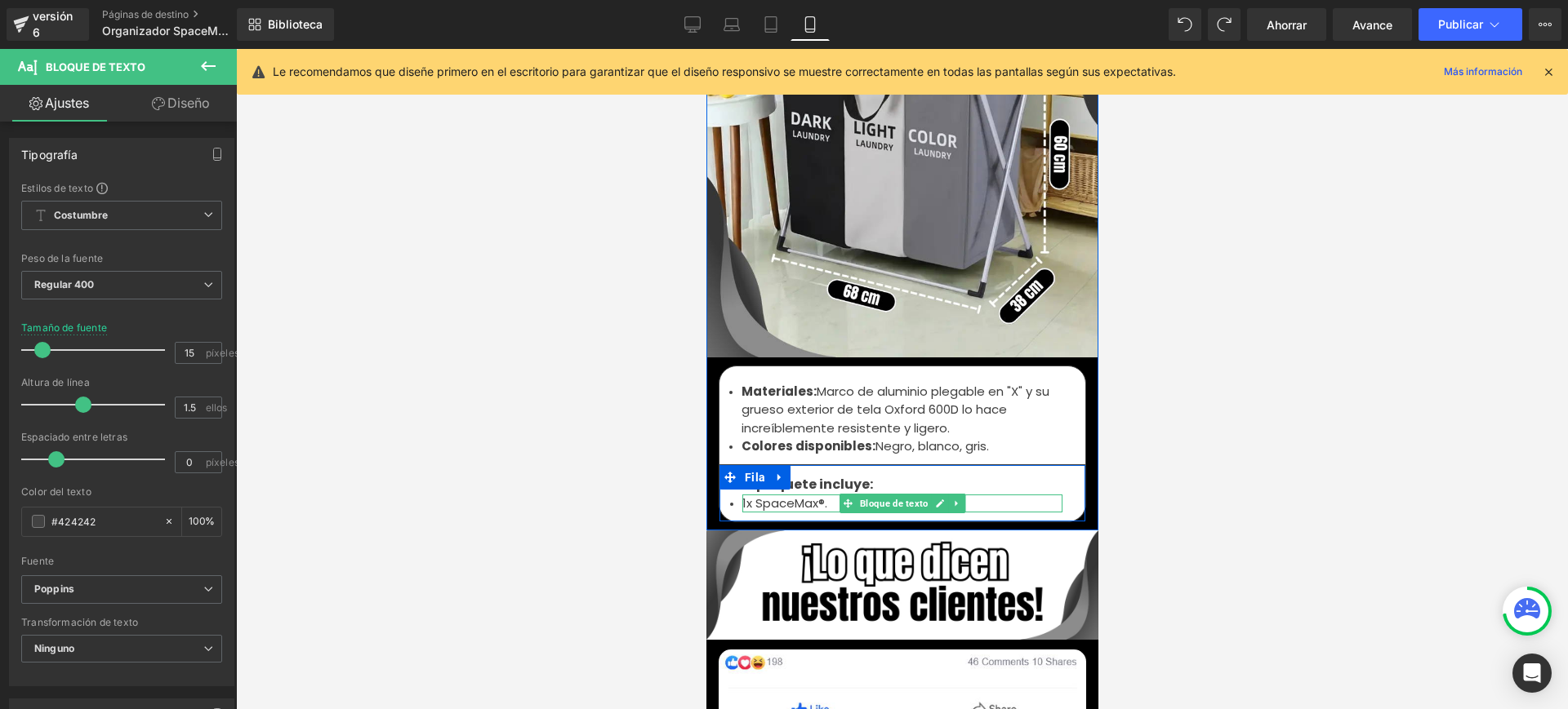
click at [748, 494] on font "1x SpaceMax®." at bounding box center [784, 503] width 85 height 18
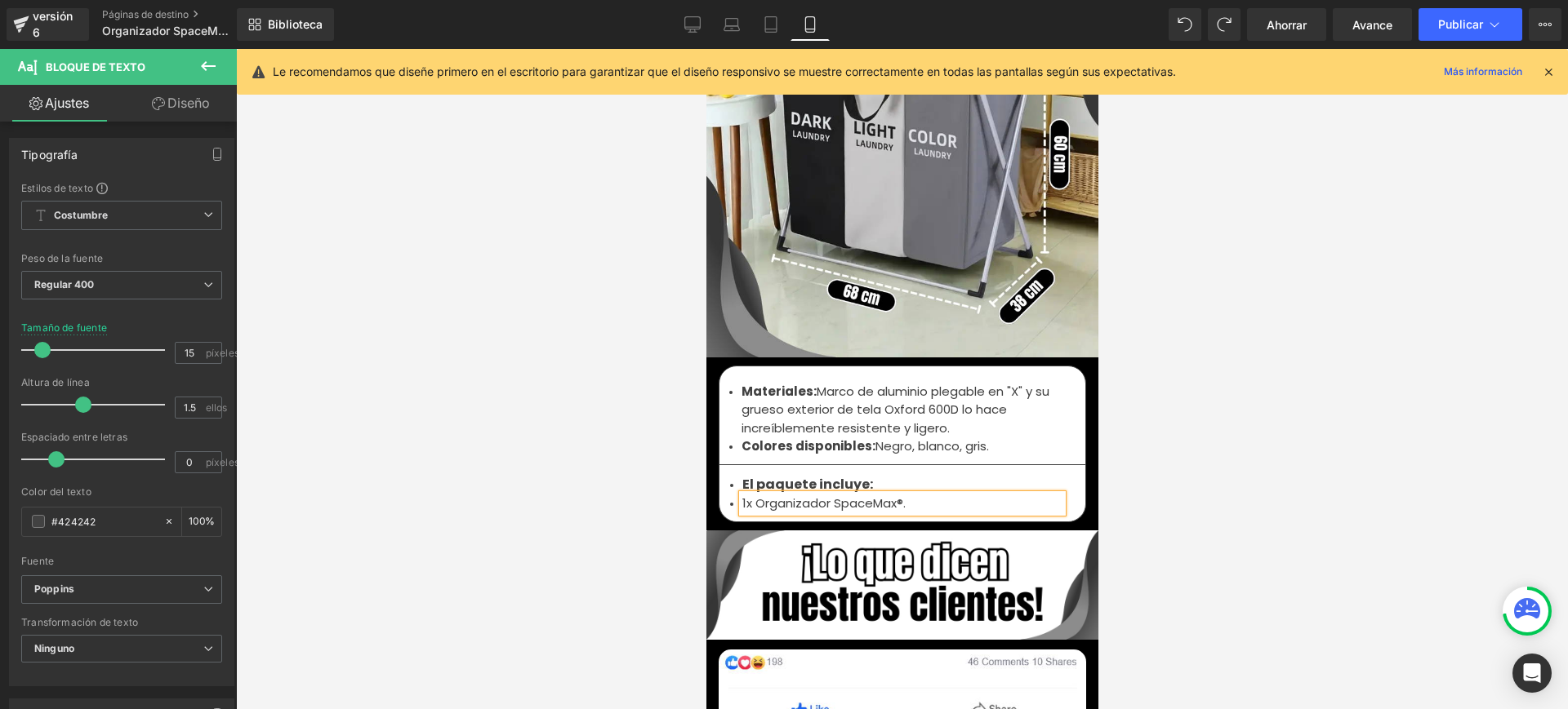
click at [922, 494] on li "1x Organizador SpaceMax®." at bounding box center [902, 503] width 320 height 19
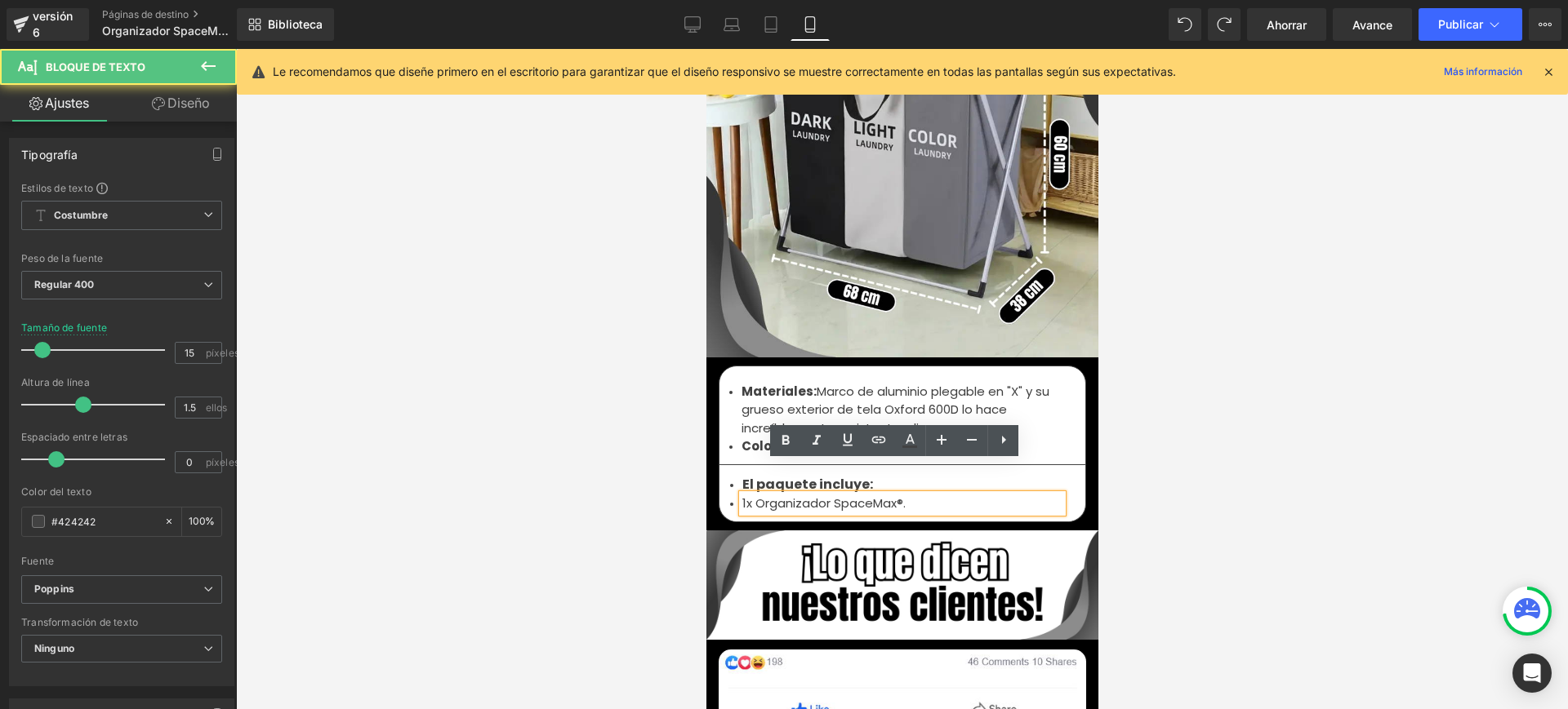
click at [1232, 414] on div at bounding box center [902, 379] width 1332 height 660
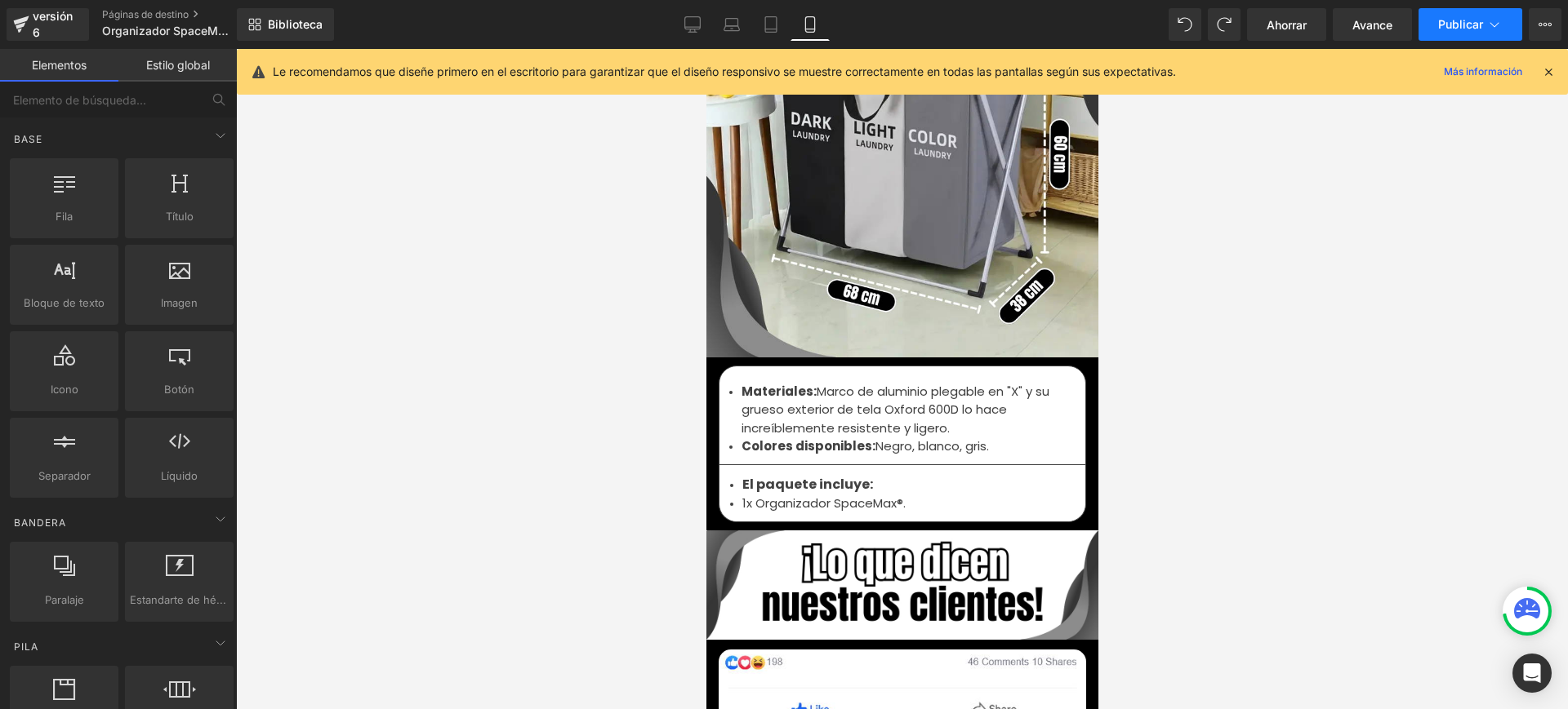
click at [1493, 20] on icon at bounding box center [1494, 24] width 17 height 17
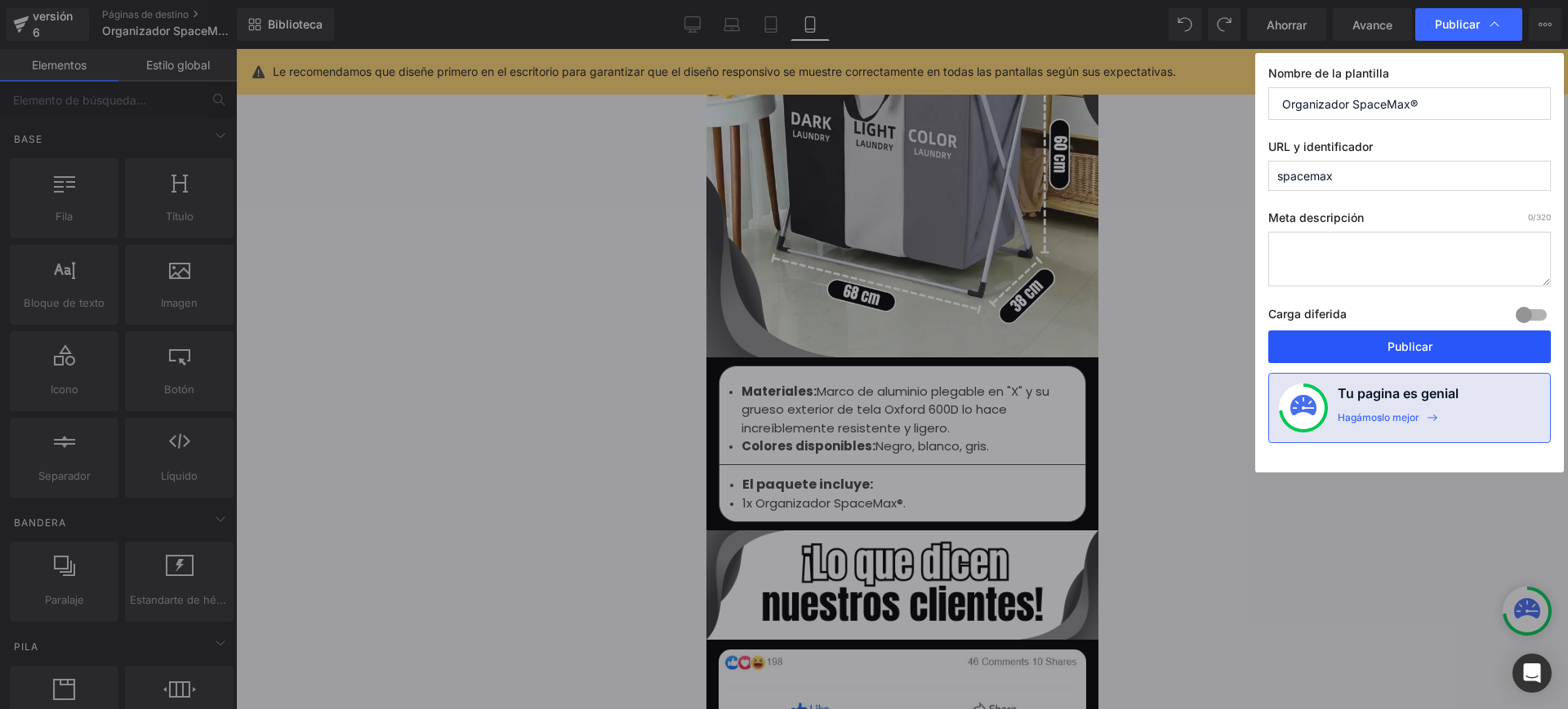
click at [1419, 351] on font "Publicar" at bounding box center [1410, 347] width 45 height 14
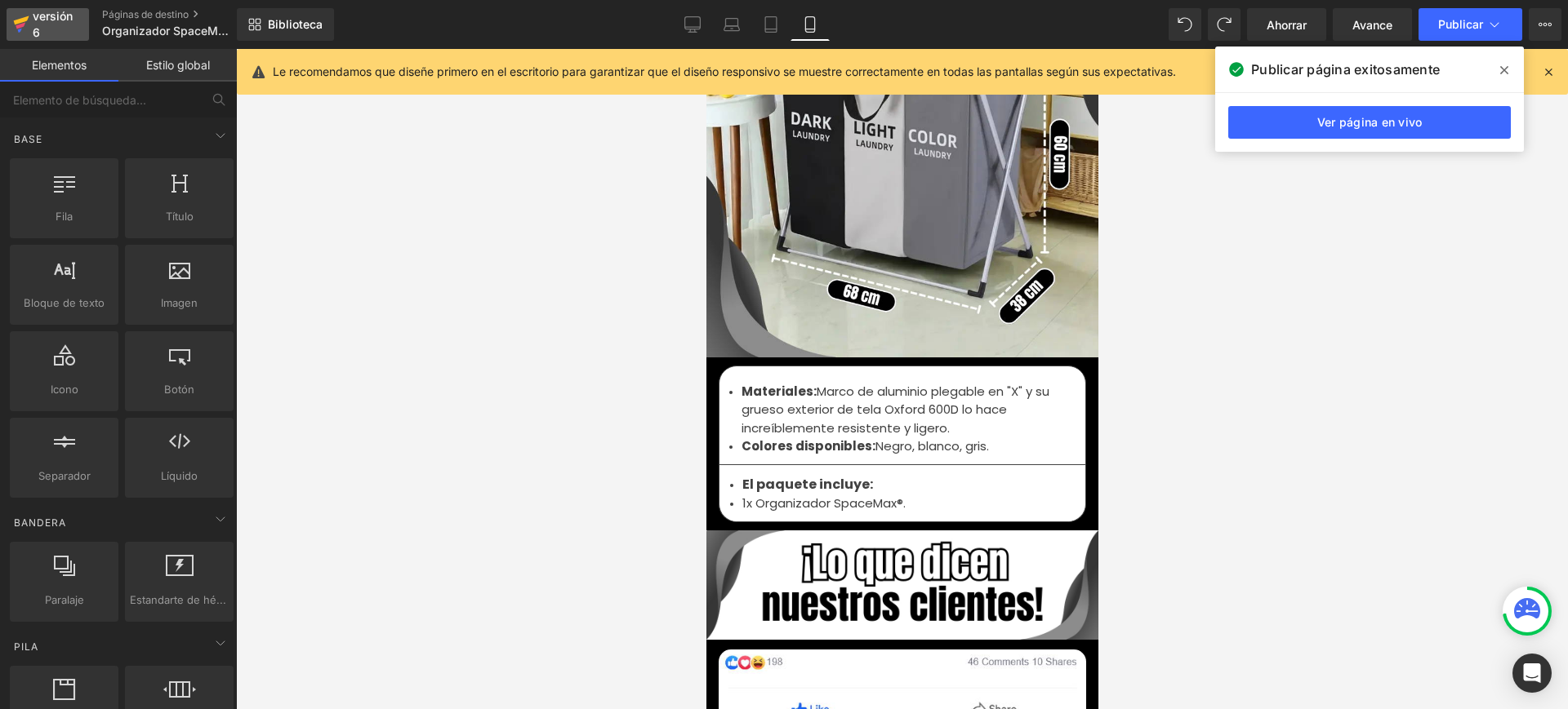
click at [37, 25] on font "versión 6" at bounding box center [52, 23] width 40 height 30
